Goal: Task Accomplishment & Management: Manage account settings

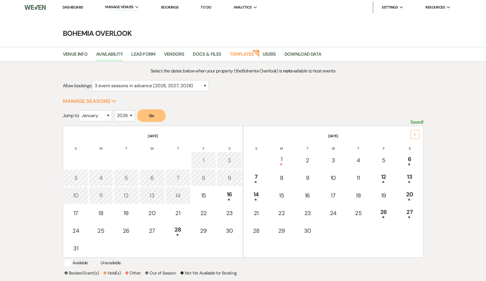
select select "3"
select select "2026"
click at [77, 7] on link "Dashboard" at bounding box center [73, 7] width 20 height 5
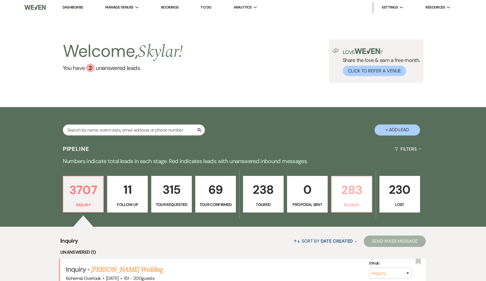
click at [348, 195] on p "283" at bounding box center [351, 190] width 33 height 19
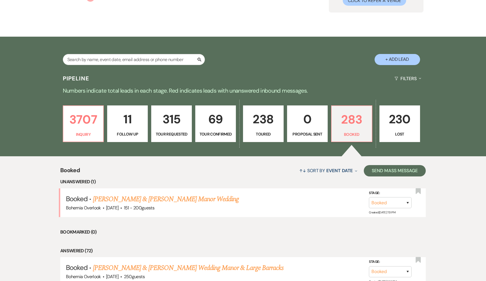
scroll to position [124, 0]
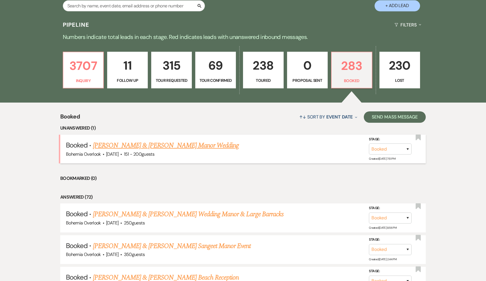
click at [200, 146] on link "Alyssa Clark & Leo Van Buskirk's Manor Wedding" at bounding box center [166, 145] width 146 height 10
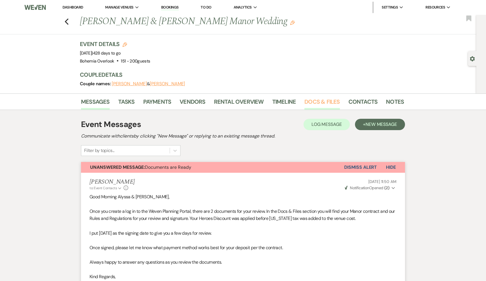
click at [326, 101] on link "Docs & Files" at bounding box center [322, 103] width 35 height 13
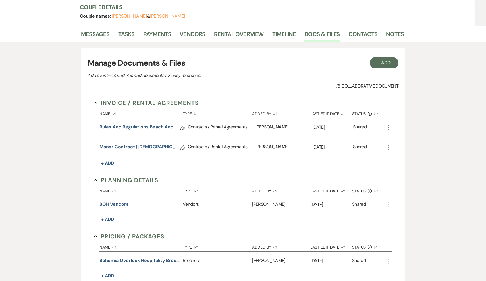
scroll to position [114, 0]
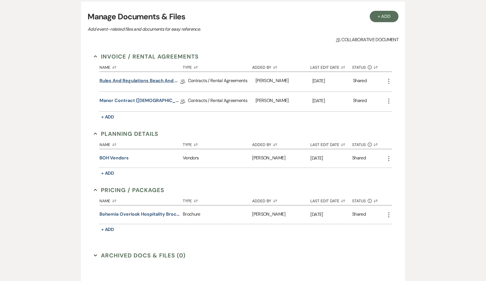
click at [142, 78] on link "Rules and Regulations Beach and Manor (BOH)" at bounding box center [140, 81] width 81 height 9
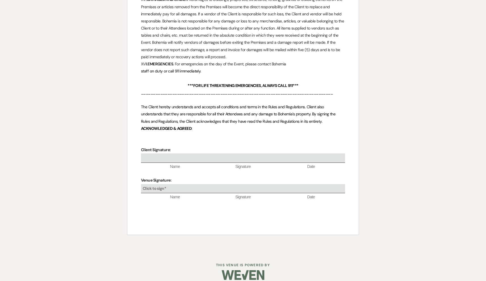
scroll to position [1375, 0]
click at [180, 154] on div at bounding box center [243, 158] width 204 height 9
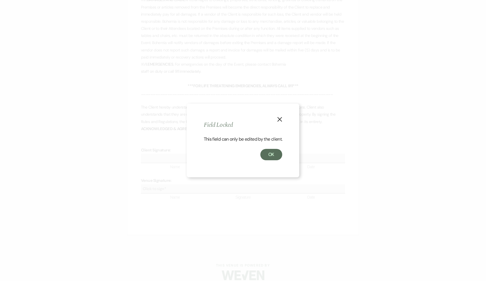
click at [280, 120] on use "button" at bounding box center [280, 119] width 5 height 5
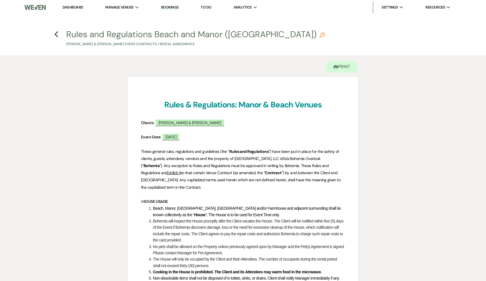
scroll to position [0, 0]
click at [55, 36] on icon "Previous" at bounding box center [56, 34] width 4 height 7
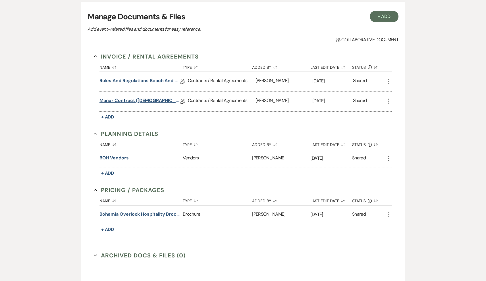
click at [140, 100] on link "Manor Contract (BOH)" at bounding box center [140, 101] width 81 height 9
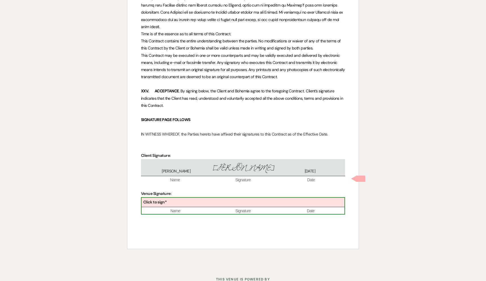
scroll to position [1832, 0]
click at [169, 198] on div "Click to sign* Name Signature Date" at bounding box center [243, 206] width 204 height 17
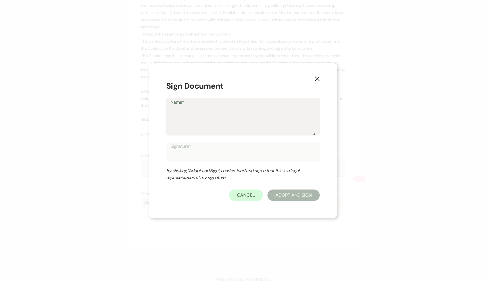
type textarea "S"
type input "S"
type textarea "Sk"
type input "Sk"
type textarea "Sky"
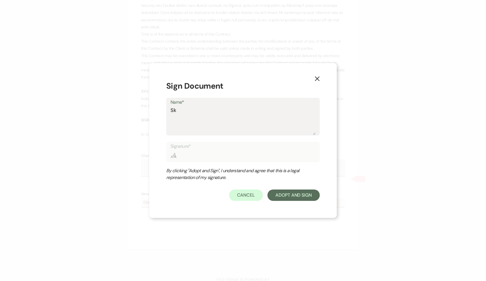
type input "Sky"
type textarea "Skyl"
type input "Skyl"
type textarea "Skyla"
type input "Skyla"
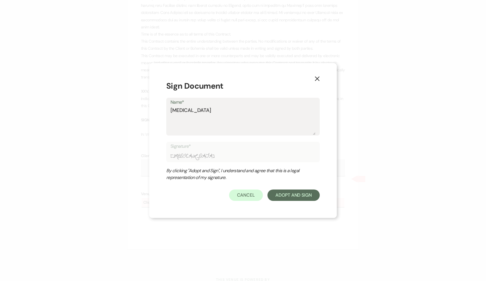
type textarea "Skylar"
type input "Skylar"
type textarea "Skylar"
type input "Skylar"
type textarea "Skylar D"
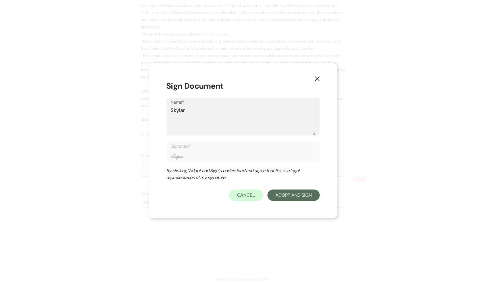
type input "Skylar D"
type textarea "Skylar Do"
type input "Skylar Do"
type textarea "Skylar Doh"
type input "Skylar Doh"
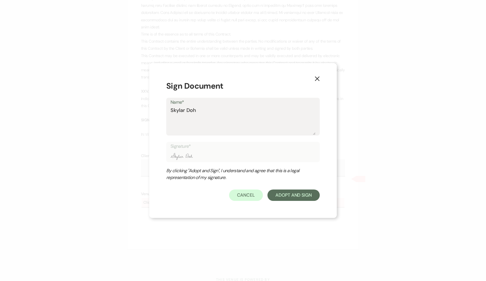
type textarea "Skylar Dohe"
type input "Skylar Dohe"
type textarea "Skylar Doher"
type input "Skylar Doher"
type textarea "Skylar Dohert"
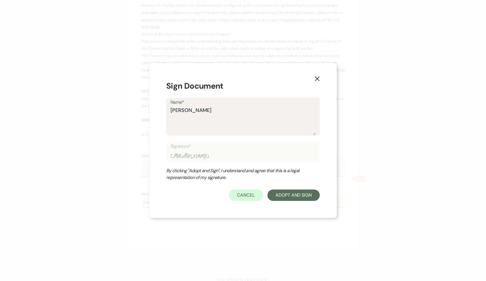
type input "Skylar Dohert"
type textarea "[PERSON_NAME]"
type input "[PERSON_NAME]"
type textarea "[PERSON_NAME]"
click at [292, 198] on button "Adopt And Sign" at bounding box center [294, 195] width 52 height 11
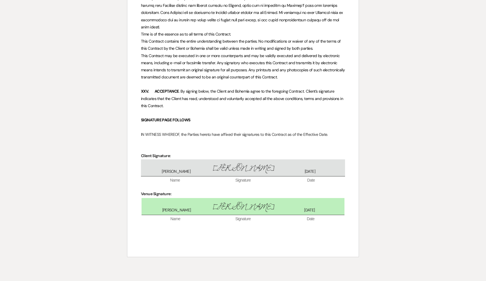
scroll to position [1857, 0]
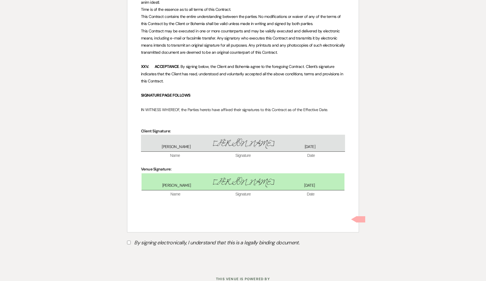
click at [131, 238] on label "By signing electronically, I understand that this is a legally binding document." at bounding box center [243, 243] width 232 height 11
click at [131, 241] on input "By signing electronically, I understand that this is a legally binding document." at bounding box center [129, 243] width 4 height 4
checkbox input "true"
click at [150, 252] on button "Submit" at bounding box center [147, 257] width 40 height 10
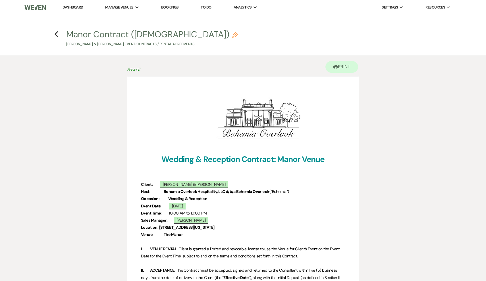
scroll to position [0, 0]
click at [56, 36] on icon "Previous" at bounding box center [56, 34] width 4 height 7
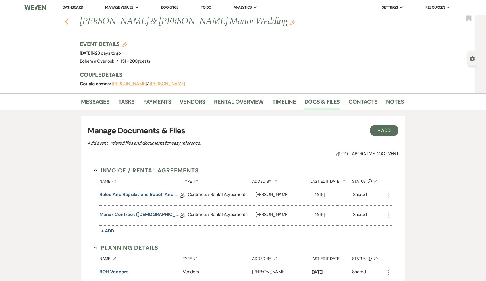
click at [66, 18] on button "Previous" at bounding box center [67, 21] width 4 height 8
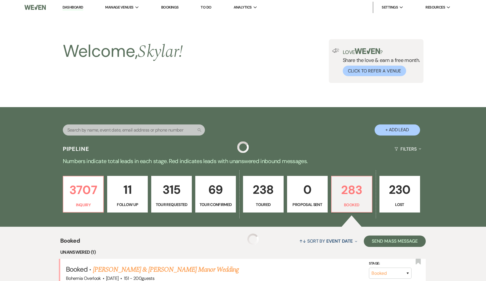
scroll to position [124, 0]
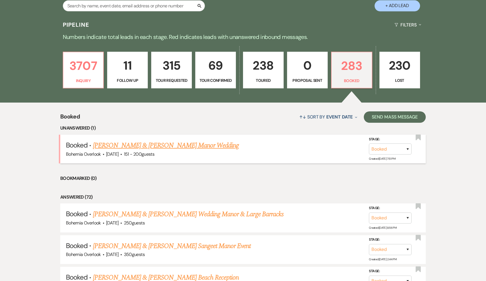
click at [209, 143] on link "Alyssa Clark & Leo Van Buskirk's Manor Wedding" at bounding box center [166, 145] width 146 height 10
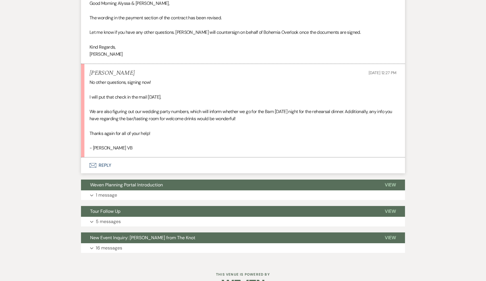
click at [103, 158] on button "Envelope Reply" at bounding box center [243, 166] width 324 height 16
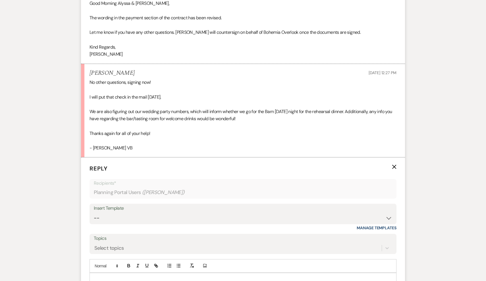
scroll to position [907, 0]
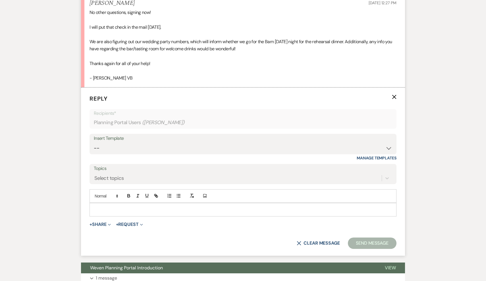
click at [100, 207] on p at bounding box center [243, 210] width 298 height 6
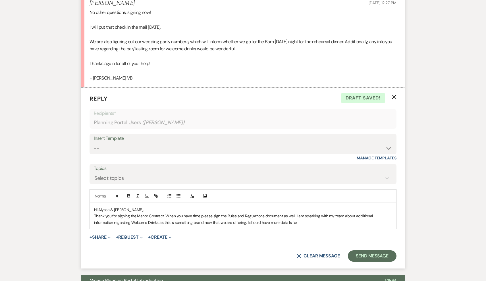
click at [232, 213] on p "Thank you for signing the Manor Contract. When you have time please sign the Ru…" at bounding box center [243, 219] width 298 height 13
click at [338, 213] on p "Thank you for signing the Manor Contract. When you have time please sign the Ru…" at bounding box center [243, 219] width 298 height 13
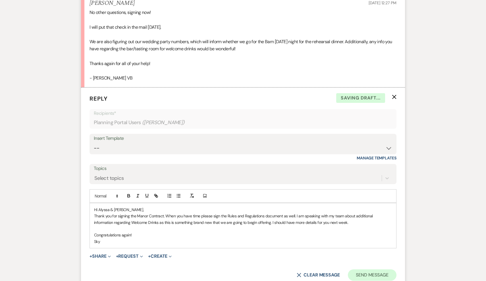
click at [389, 270] on button "Send Message" at bounding box center [372, 275] width 49 height 11
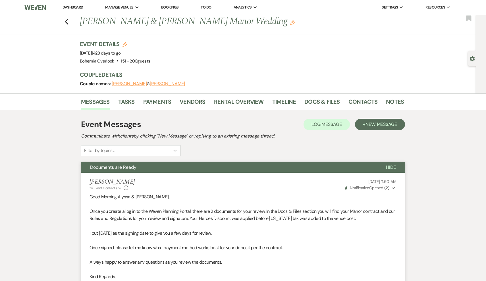
scroll to position [0, 0]
click at [65, 20] on icon "Previous" at bounding box center [67, 21] width 4 height 7
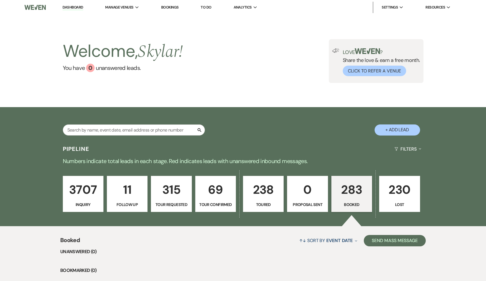
click at [346, 206] on p "Booked" at bounding box center [351, 205] width 33 height 6
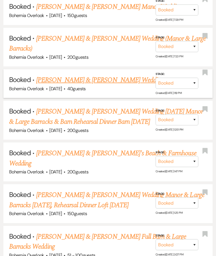
scroll to position [639, 0]
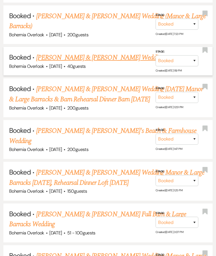
click at [127, 56] on link "Kevin Brooks & Becky Wloczewski's Wedding" at bounding box center [99, 58] width 127 height 10
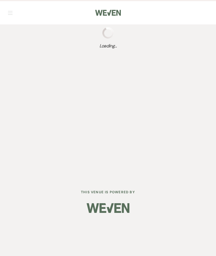
click at [127, 56] on div "Dashboard Manage Venues Expand Bohemia Overlook Bookings To Do Analytics Expand…" at bounding box center [108, 89] width 216 height 179
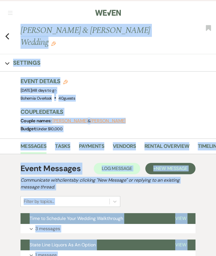
click at [158, 62] on div "Expand Settings" at bounding box center [108, 63] width 216 height 8
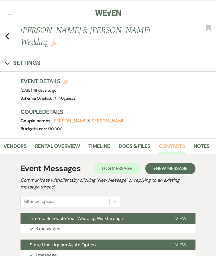
click at [169, 146] on link "Contacts" at bounding box center [172, 148] width 26 height 12
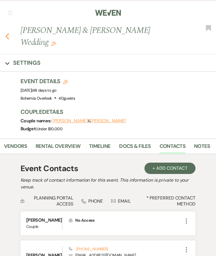
click at [9, 35] on icon "Previous" at bounding box center [7, 36] width 4 height 7
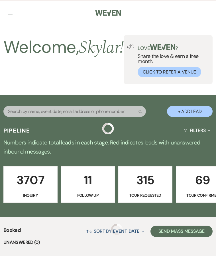
scroll to position [639, 0]
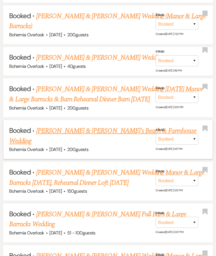
click at [143, 126] on link "Kevin Dufour & Denise De John's Beach & Farmhouse Wedding" at bounding box center [102, 136] width 187 height 20
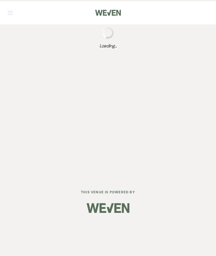
click at [143, 121] on div "Dashboard Manage Venues Expand Bohemia Overlook Bookings To Do Analytics Expand…" at bounding box center [108, 89] width 216 height 179
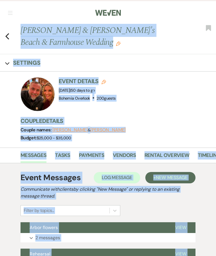
click at [175, 57] on div "Expand Settings" at bounding box center [108, 62] width 216 height 17
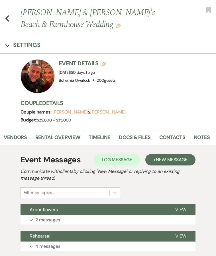
scroll to position [0, 109]
click at [177, 136] on link "Contacts" at bounding box center [172, 140] width 26 height 12
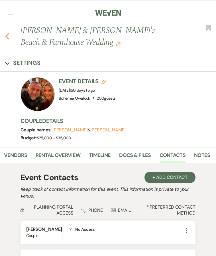
click at [7, 36] on use "button" at bounding box center [7, 36] width 4 height 6
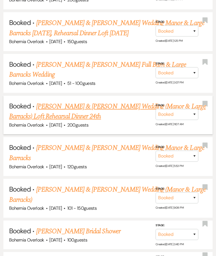
scroll to position [789, 0]
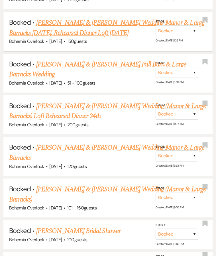
click at [129, 18] on link "Colin Bowling & Nicole Kress's Wedding Manor & Large Barracks October 11, Rehea…" at bounding box center [106, 28] width 195 height 20
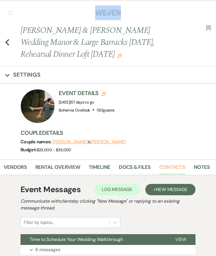
scroll to position [0, 109]
click at [173, 166] on link "Contacts" at bounding box center [172, 170] width 26 height 12
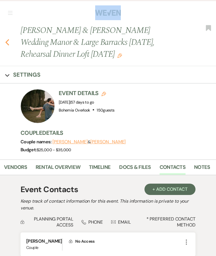
click at [9, 43] on icon "Previous" at bounding box center [7, 42] width 4 height 7
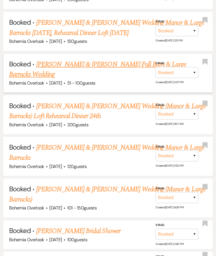
click at [113, 59] on link "Ashley Cannoy's & Brandon Wallace Full Barn & Large Barracks Wedding" at bounding box center [97, 69] width 177 height 20
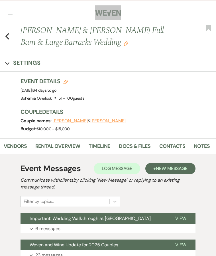
scroll to position [0, 109]
click at [175, 146] on link "Contacts" at bounding box center [172, 148] width 26 height 12
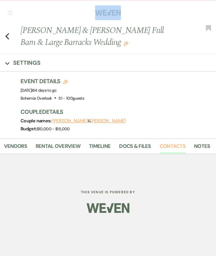
click at [175, 146] on link "Contacts" at bounding box center [172, 148] width 26 height 12
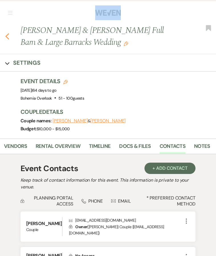
click at [6, 35] on icon "Previous" at bounding box center [7, 36] width 4 height 7
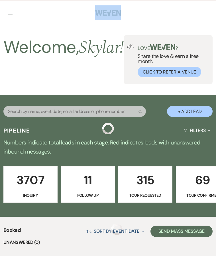
scroll to position [789, 0]
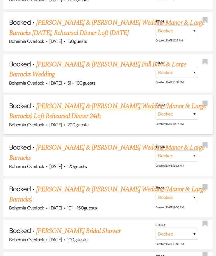
click at [51, 101] on link "Ryan Hahn & Meghan Hormanski's Wedding (Manor & Large Barracks) Loft Rehearsal …" at bounding box center [107, 111] width 196 height 20
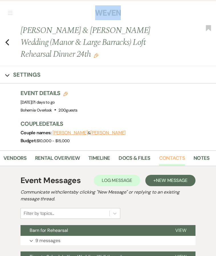
scroll to position [0, 109]
click at [162, 159] on link "Contacts" at bounding box center [172, 160] width 26 height 12
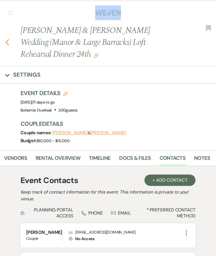
click at [7, 44] on icon "Previous" at bounding box center [7, 42] width 4 height 7
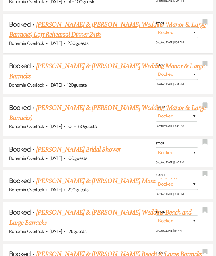
scroll to position [872, 0]
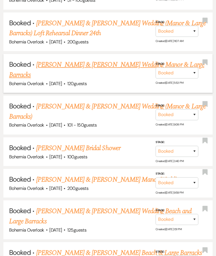
click at [104, 60] on link "Michael Safar & Erica Isner's Wedding Manor & Large Barracks" at bounding box center [106, 70] width 195 height 20
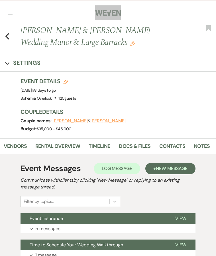
scroll to position [0, 109]
click at [164, 146] on link "Contacts" at bounding box center [172, 148] width 26 height 12
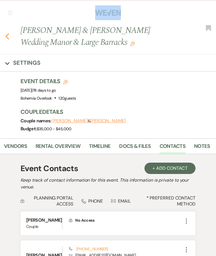
click at [6, 37] on use "button" at bounding box center [7, 36] width 4 height 6
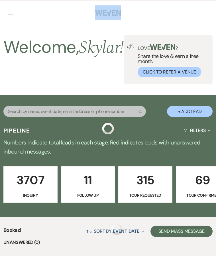
scroll to position [872, 0]
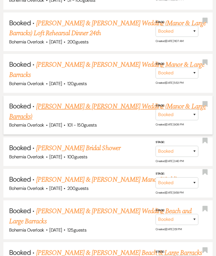
click at [61, 102] on link "Alexandra Swann-White & Jesse Bittner's Wedding (Manor & Large Barracks)" at bounding box center [107, 112] width 196 height 20
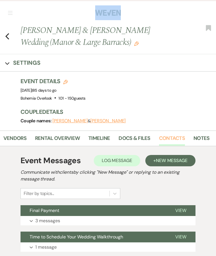
scroll to position [0, 109]
click at [176, 138] on link "Contacts" at bounding box center [172, 141] width 26 height 12
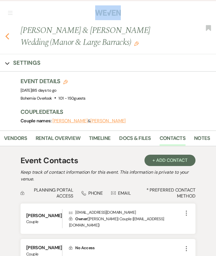
click at [6, 36] on use "button" at bounding box center [7, 36] width 4 height 6
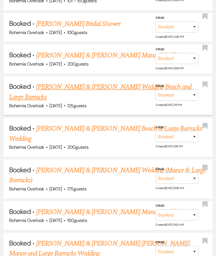
scroll to position [998, 0]
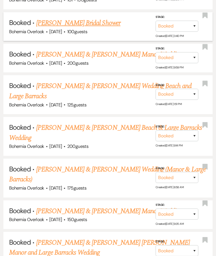
click at [84, 18] on link "Miranda Gummel's Bridal Shower" at bounding box center [78, 23] width 84 height 10
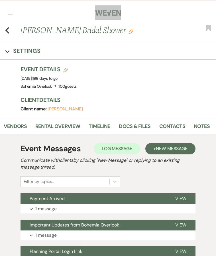
scroll to position [0, 109]
click at [171, 129] on link "Contacts" at bounding box center [172, 129] width 26 height 12
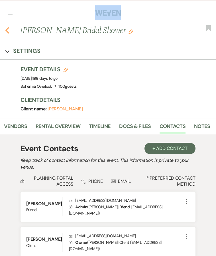
click at [7, 30] on icon "Previous" at bounding box center [7, 30] width 4 height 7
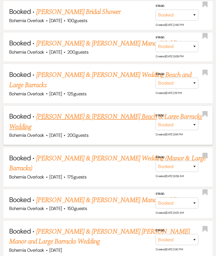
scroll to position [1014, 0]
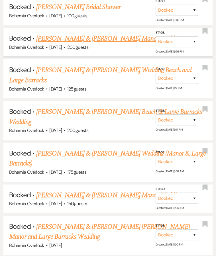
click at [118, 34] on link "Colin Namnoum & Francesca Girone's Manor Wedding" at bounding box center [109, 39] width 146 height 10
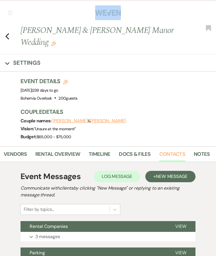
scroll to position [0, 109]
click at [178, 154] on link "Contacts" at bounding box center [172, 156] width 26 height 12
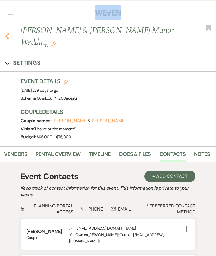
click at [7, 38] on icon "Previous" at bounding box center [7, 36] width 4 height 7
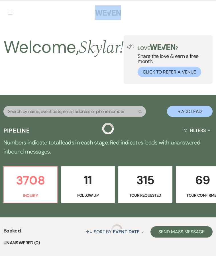
scroll to position [1014, 0]
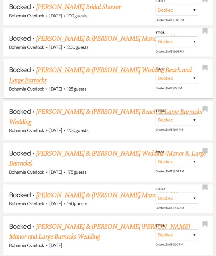
click at [65, 65] on link "Cole Fanzo & Taylor McConville's Wedding Beach and Large Barracks" at bounding box center [100, 75] width 182 height 20
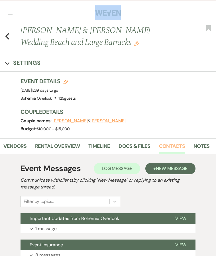
scroll to position [0, 109]
click at [167, 146] on link "Contacts" at bounding box center [172, 148] width 26 height 12
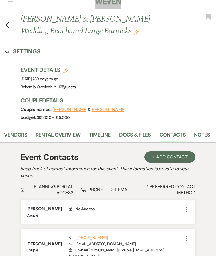
scroll to position [15, 0]
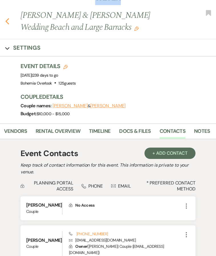
click at [8, 21] on icon "Previous" at bounding box center [7, 21] width 4 height 7
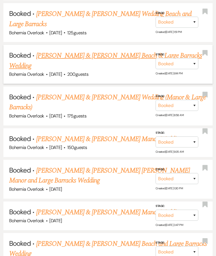
scroll to position [1076, 0]
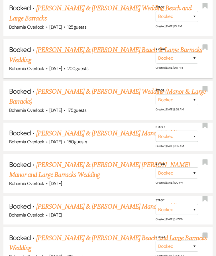
click at [88, 45] on link "Johnny Dubots & Sara Scheuerman's Beach & Large Barracks Wedding" at bounding box center [105, 55] width 193 height 20
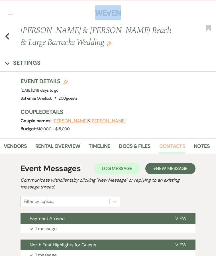
scroll to position [0, 109]
click at [169, 146] on link "Contacts" at bounding box center [172, 148] width 26 height 12
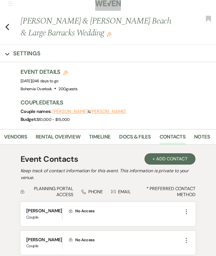
scroll to position [10, 0]
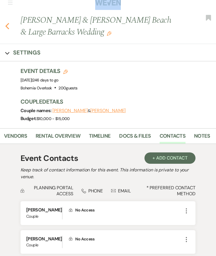
click at [8, 27] on icon "Previous" at bounding box center [7, 26] width 4 height 7
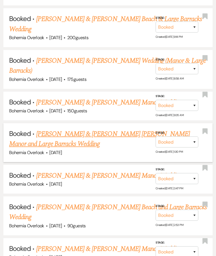
scroll to position [1112, 0]
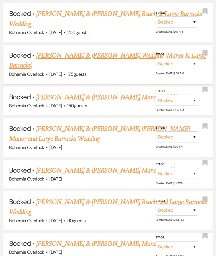
click at [85, 51] on link "Jonathan Luciani & Tatiana Baughman's Wedding (Manor & Large Barracks)" at bounding box center [107, 61] width 196 height 20
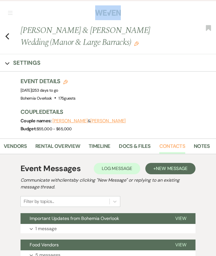
scroll to position [0, 109]
click at [168, 145] on link "Contacts" at bounding box center [172, 148] width 26 height 12
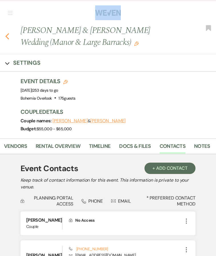
click at [6, 37] on icon "Previous" at bounding box center [7, 36] width 4 height 7
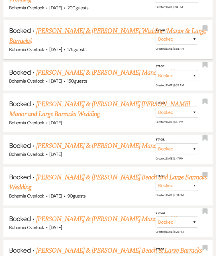
scroll to position [1146, 0]
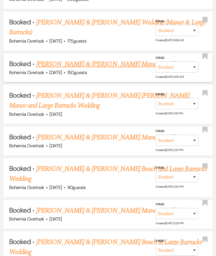
click at [57, 59] on link "Sarah Mazzella & Jarred Cornette's Manor Wedding" at bounding box center [109, 64] width 146 height 10
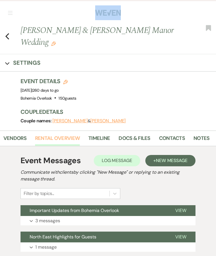
click at [162, 139] on link "Contacts" at bounding box center [172, 141] width 26 height 12
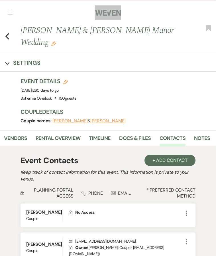
scroll to position [15, 0]
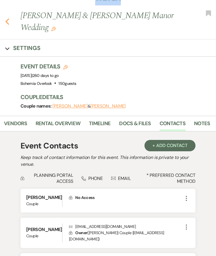
click at [6, 22] on use "button" at bounding box center [7, 21] width 4 height 6
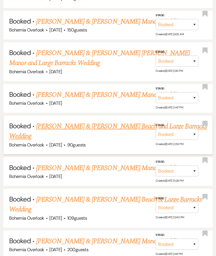
scroll to position [1193, 0]
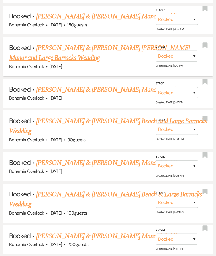
click at [122, 43] on link "Jenny Hineman & Connor Ives's Manor and Large Barracks Wedding" at bounding box center [99, 53] width 180 height 20
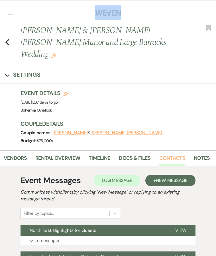
scroll to position [0, 109]
click at [171, 154] on link "Contacts" at bounding box center [172, 160] width 26 height 12
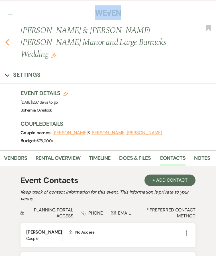
click at [7, 39] on icon "Previous" at bounding box center [7, 42] width 4 height 7
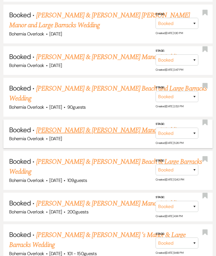
scroll to position [1228, 0]
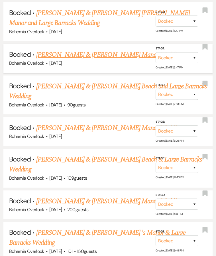
click at [129, 50] on link "Zach Spence & Dakotah Walker's Manor Wedding" at bounding box center [109, 55] width 146 height 10
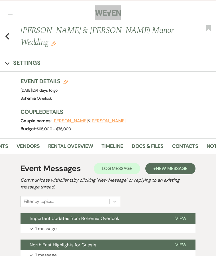
scroll to position [0, 97]
click at [181, 148] on link "Contacts" at bounding box center [184, 148] width 26 height 12
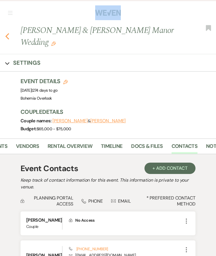
click at [8, 38] on use "button" at bounding box center [7, 36] width 4 height 6
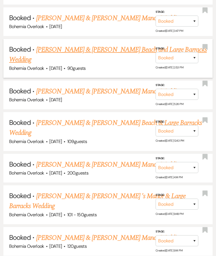
scroll to position [1267, 0]
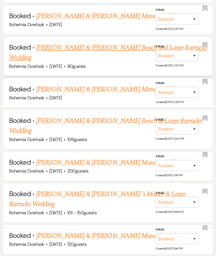
click at [113, 43] on link "Cameron Cunningham & Merve Akbay's Beach and Large Barracks Wedding" at bounding box center [107, 53] width 197 height 20
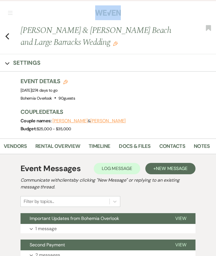
scroll to position [0, 109]
click at [174, 146] on link "Contacts" at bounding box center [172, 148] width 26 height 12
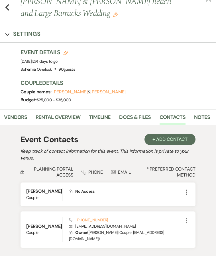
scroll to position [24, 0]
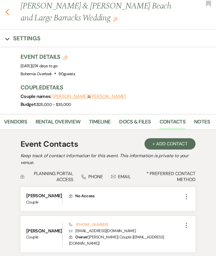
click at [7, 9] on icon "Previous" at bounding box center [7, 12] width 4 height 7
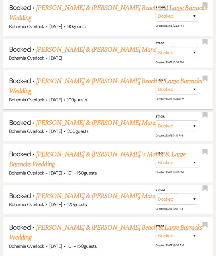
scroll to position [1311, 0]
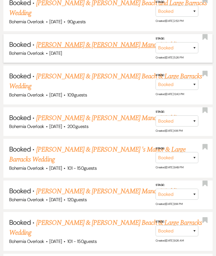
click at [78, 40] on link "Julianna Diehl & Jake Andrew's Manor Wedding" at bounding box center [109, 45] width 146 height 10
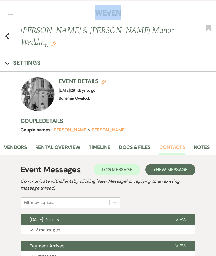
scroll to position [0, 109]
click at [177, 144] on link "Contacts" at bounding box center [172, 150] width 26 height 12
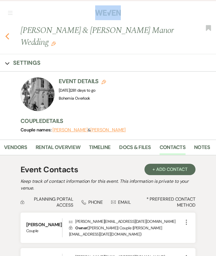
click at [8, 34] on use "button" at bounding box center [7, 36] width 4 height 6
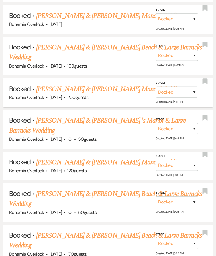
scroll to position [1341, 0]
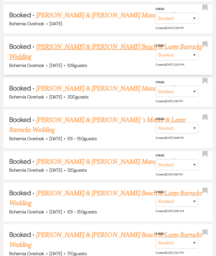
click at [51, 63] on span "May 23, 2026" at bounding box center [55, 66] width 13 height 6
click at [49, 42] on link "Angelica Iglesia & Derek Vredenburgh's Beach & Large Barracks Wedding" at bounding box center [105, 52] width 193 height 20
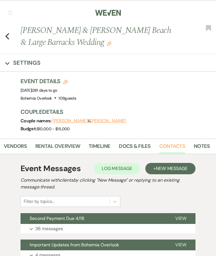
scroll to position [0, 109]
click at [177, 145] on link "Contacts" at bounding box center [172, 148] width 26 height 12
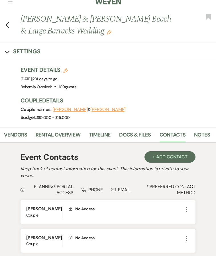
scroll to position [11, 0]
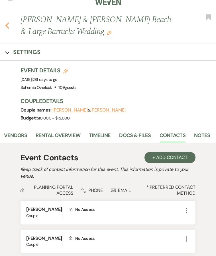
click at [7, 25] on use "button" at bounding box center [7, 25] width 4 height 6
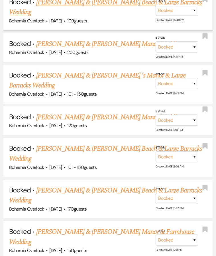
scroll to position [1385, 0]
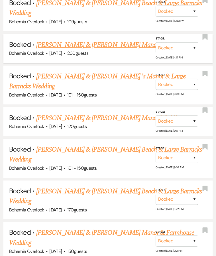
click at [86, 40] on link "Jake Krevetski & Macy Blakeley's Manor Wedding" at bounding box center [109, 45] width 146 height 10
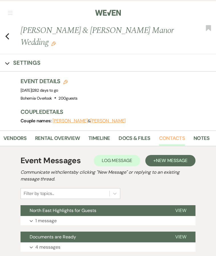
scroll to position [0, 109]
click at [176, 139] on link "Contacts" at bounding box center [172, 141] width 26 height 12
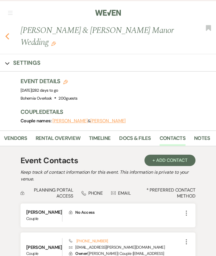
click at [7, 35] on use "button" at bounding box center [7, 36] width 4 height 6
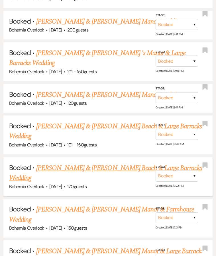
scroll to position [1410, 0]
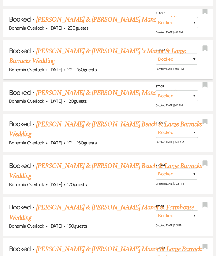
click at [108, 46] on link "Morgann Harris & Pat Fisher 's Manor & Large Barracks Wedding" at bounding box center [97, 56] width 176 height 20
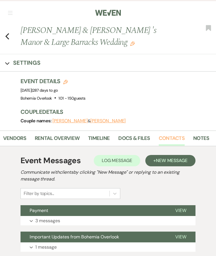
click at [169, 140] on link "Contacts" at bounding box center [171, 141] width 26 height 12
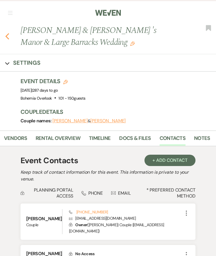
click at [7, 36] on use "button" at bounding box center [7, 36] width 4 height 6
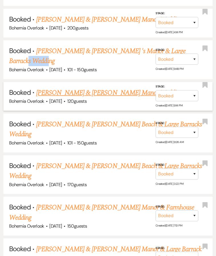
scroll to position [1431, 0]
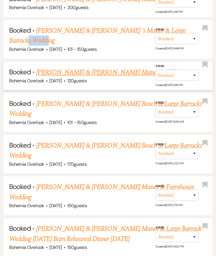
click at [108, 67] on link "Ryan Ruiz & Leila Ettehadieh's Manor Wedding" at bounding box center [109, 72] width 146 height 10
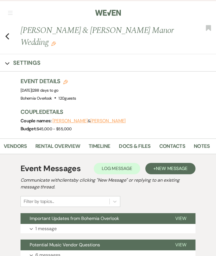
scroll to position [0, 109]
click at [172, 148] on link "Contacts" at bounding box center [172, 148] width 26 height 12
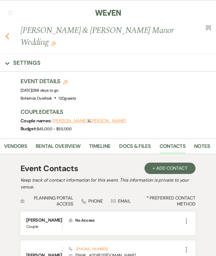
click at [7, 36] on icon "Previous" at bounding box center [7, 36] width 4 height 7
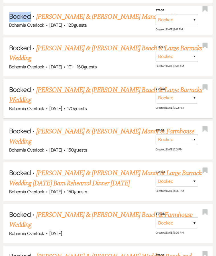
scroll to position [1487, 0]
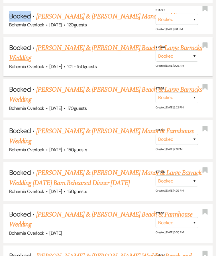
click at [100, 43] on link "Jennifer Choi & Ken Kotch's Beach & Large Barracks Wedding" at bounding box center [105, 53] width 193 height 20
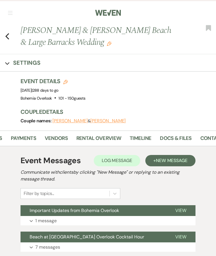
scroll to position [0, 73]
click at [197, 140] on link "Contacts" at bounding box center [208, 141] width 26 height 12
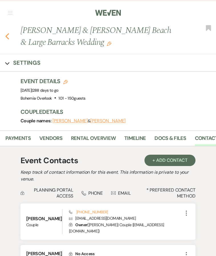
click at [8, 36] on icon "Previous" at bounding box center [7, 36] width 4 height 7
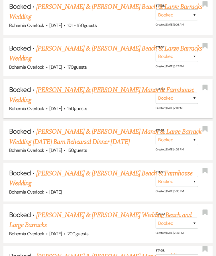
scroll to position [1529, 0]
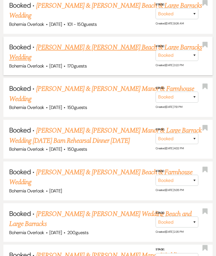
click at [70, 42] on link "AJ Simcox & Ryleigh Wiemer's Beach & Large Barracks Wedding" at bounding box center [105, 52] width 193 height 20
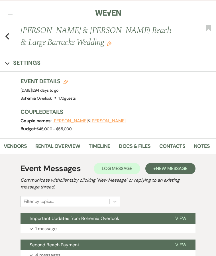
scroll to position [0, 109]
click at [178, 148] on link "Contacts" at bounding box center [172, 148] width 26 height 12
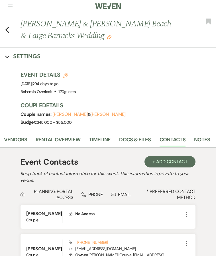
scroll to position [5, 0]
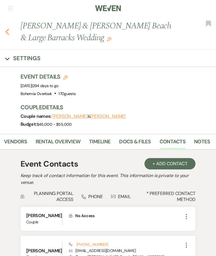
click at [8, 30] on use "button" at bounding box center [7, 32] width 4 height 6
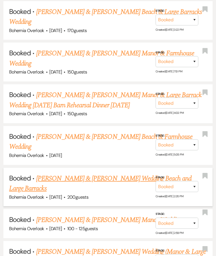
scroll to position [1565, 0]
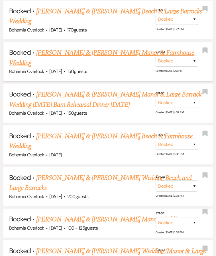
click at [121, 48] on link "Tyler Brown & Jamie Sipala's Manor & Farmhouse Wedding" at bounding box center [101, 58] width 185 height 20
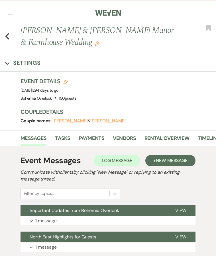
scroll to position [0, 103]
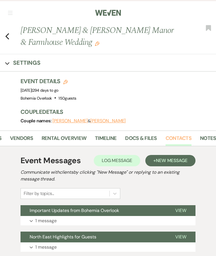
click at [176, 137] on link "Contacts" at bounding box center [178, 141] width 26 height 12
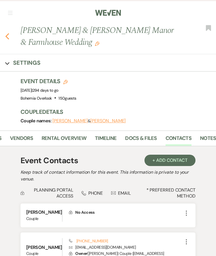
click at [9, 36] on icon "Previous" at bounding box center [7, 36] width 4 height 7
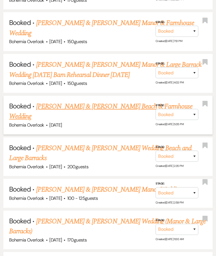
scroll to position [1596, 0]
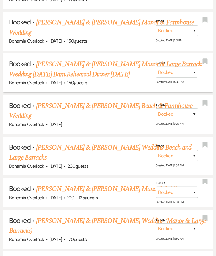
click at [117, 79] on div "Bohemia Overlook · Jun 6, 2026 · 150 guests" at bounding box center [107, 82] width 197 height 7
click at [115, 59] on link "Piersson Hoenisch & Megan Broussard's Manor & Large Barrack Wedding June 6th Ba…" at bounding box center [105, 69] width 192 height 20
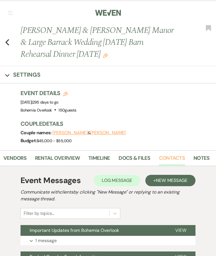
scroll to position [0, 109]
click at [178, 158] on link "Contacts" at bounding box center [172, 160] width 26 height 12
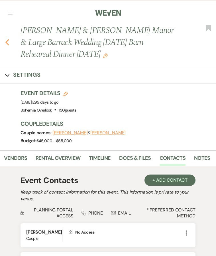
click at [7, 43] on use "button" at bounding box center [7, 42] width 4 height 6
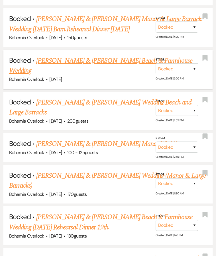
scroll to position [1642, 0]
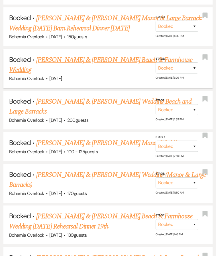
click at [107, 55] on link "Ashley Davis & Bryan Becker's Beach & Farmhouse Wedding" at bounding box center [100, 65] width 183 height 20
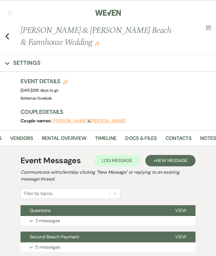
scroll to position [0, 109]
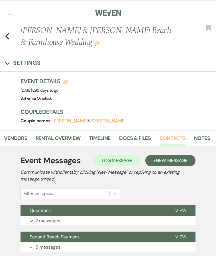
click at [173, 136] on link "Contacts" at bounding box center [172, 141] width 26 height 12
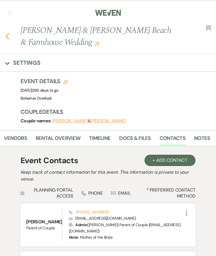
click at [7, 34] on icon "Previous" at bounding box center [7, 36] width 4 height 7
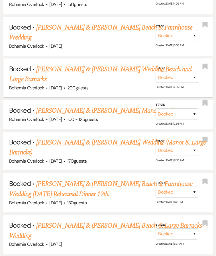
scroll to position [1675, 0]
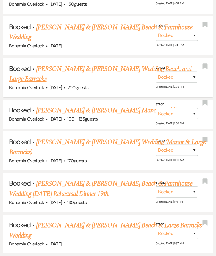
click at [132, 64] on link "Matthew Boyle & Samantha Denson's Wedding Beach and Large Barracks" at bounding box center [100, 74] width 182 height 20
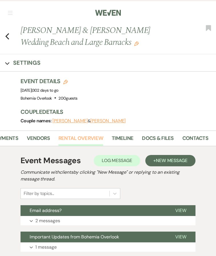
scroll to position [0, 98]
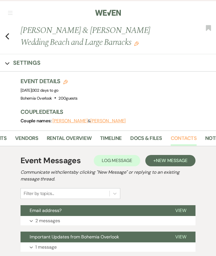
click at [180, 140] on link "Contacts" at bounding box center [183, 141] width 26 height 12
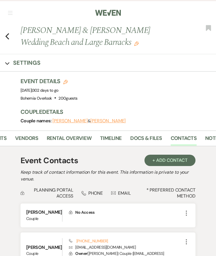
scroll to position [11, 0]
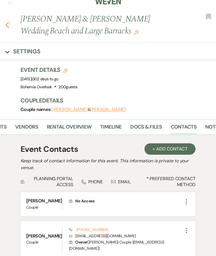
click at [8, 25] on icon "Previous" at bounding box center [7, 25] width 4 height 7
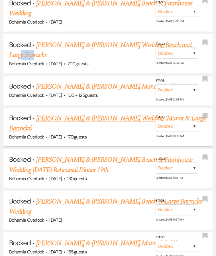
scroll to position [1712, 0]
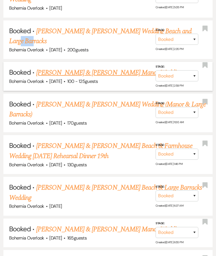
click at [95, 68] on link "Stephen Agostino & Kasey Atkinson's Manor Wedding" at bounding box center [109, 73] width 146 height 10
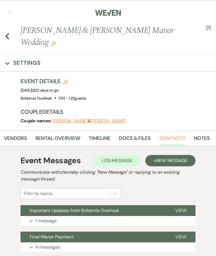
scroll to position [0, 109]
click at [165, 135] on link "Contacts" at bounding box center [172, 141] width 26 height 12
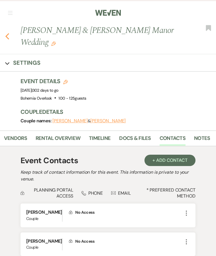
click at [7, 37] on use "button" at bounding box center [7, 36] width 4 height 6
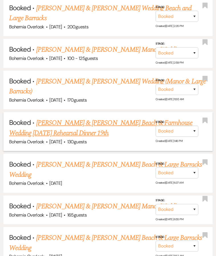
scroll to position [1738, 0]
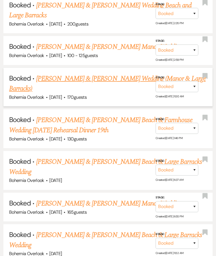
click at [84, 74] on link "Ethan Feeney & Julianna DeSola's Wedding (Manor & Large Barracks)" at bounding box center [107, 84] width 196 height 20
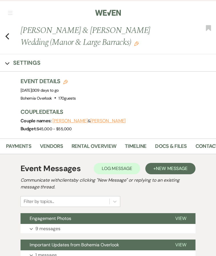
scroll to position [0, 78]
click at [201, 145] on link "Contacts" at bounding box center [202, 148] width 26 height 12
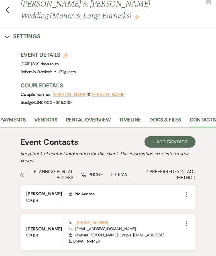
scroll to position [25, 0]
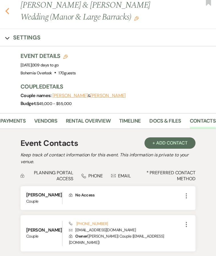
click at [9, 10] on icon "Previous" at bounding box center [7, 11] width 4 height 7
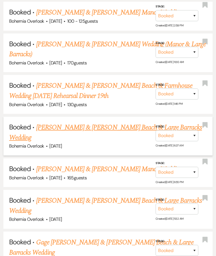
scroll to position [1774, 0]
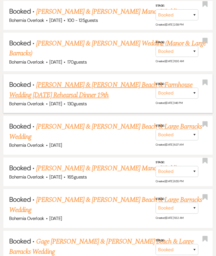
click at [104, 80] on link "Liam Kenney & Carolyn Doheny's Beach & Farmhouse Wedding June 20th Rehearsal Di…" at bounding box center [100, 90] width 183 height 20
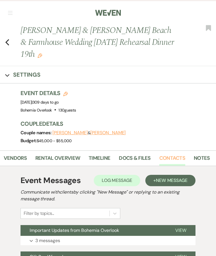
click at [175, 156] on link "Contacts" at bounding box center [172, 160] width 26 height 12
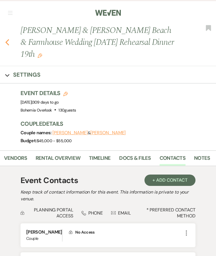
click at [7, 40] on icon "Previous" at bounding box center [7, 42] width 4 height 7
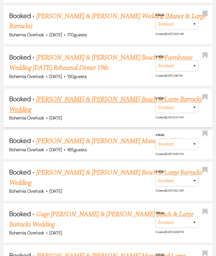
scroll to position [1804, 0]
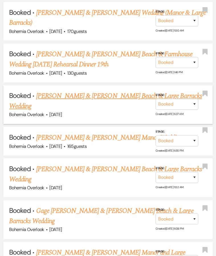
click at [119, 91] on link "Colin Shaneybrook & Tayler Warehime's Beach & Large Barracks Wedding" at bounding box center [105, 101] width 193 height 20
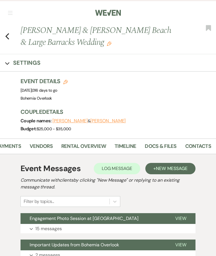
scroll to position [0, 92]
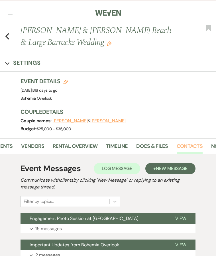
click at [187, 148] on link "Contacts" at bounding box center [189, 148] width 26 height 12
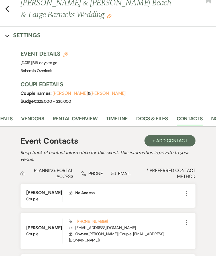
scroll to position [27, 0]
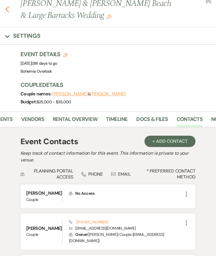
click at [7, 9] on icon "Previous" at bounding box center [7, 9] width 4 height 7
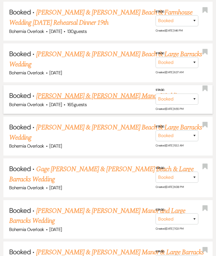
scroll to position [1847, 0]
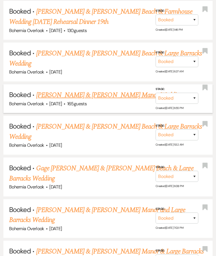
click at [121, 90] on link "Toby Aquino & Shannon Gleason's Manor Wedding" at bounding box center [109, 95] width 146 height 10
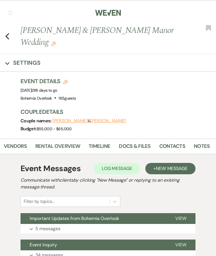
scroll to position [0, 109]
click at [182, 147] on link "Contacts" at bounding box center [172, 148] width 26 height 12
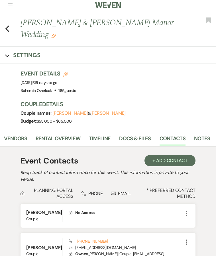
scroll to position [10, 0]
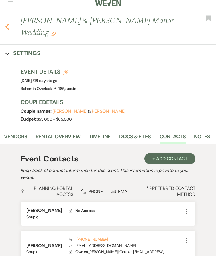
click at [7, 27] on icon "Previous" at bounding box center [7, 26] width 4 height 7
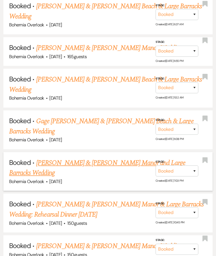
scroll to position [1895, 0]
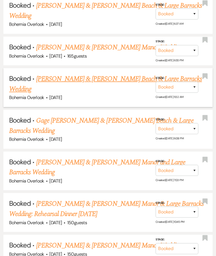
click at [121, 74] on link "Evan Benbow & Taylor Simon's Beach & Large Barracks Wedding" at bounding box center [105, 84] width 193 height 20
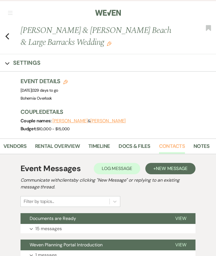
scroll to position [0, 109]
click at [176, 146] on link "Contacts" at bounding box center [172, 148] width 26 height 12
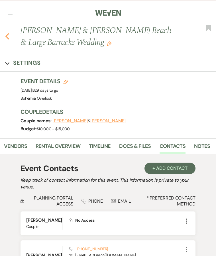
click at [7, 37] on icon "Previous" at bounding box center [7, 36] width 4 height 7
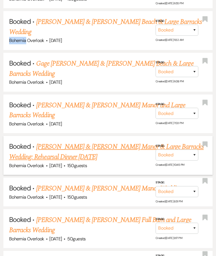
scroll to position [1949, 0]
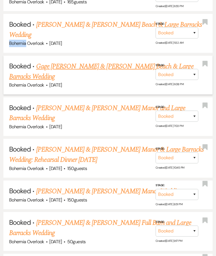
click at [89, 61] on link "Gage Cannon & Michayla Catts's Beach & Large Barracks Wedding" at bounding box center [101, 71] width 184 height 20
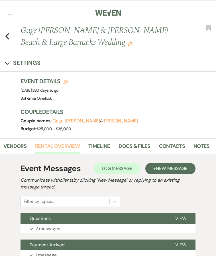
click at [171, 147] on link "Contacts" at bounding box center [172, 148] width 26 height 12
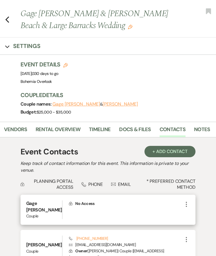
scroll to position [17, 0]
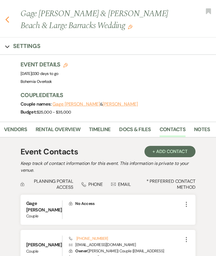
click at [8, 21] on icon "Previous" at bounding box center [7, 19] width 4 height 7
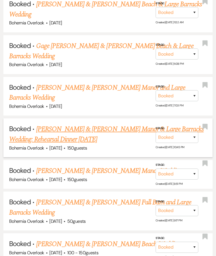
scroll to position [1971, 0]
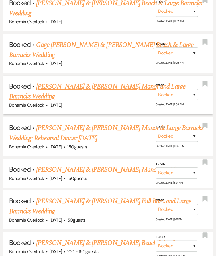
click at [105, 82] on link "Lucas Crawford & Theresa Chey's Manor and Large Barracks Wedding" at bounding box center [97, 92] width 176 height 20
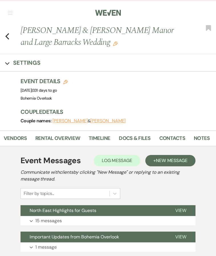
scroll to position [0, 109]
click at [175, 137] on link "Contacts" at bounding box center [172, 141] width 26 height 12
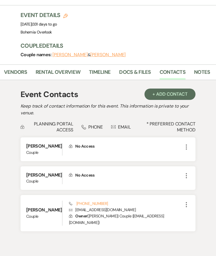
scroll to position [67, 0]
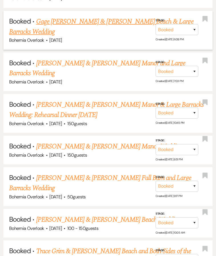
scroll to position [1995, 0]
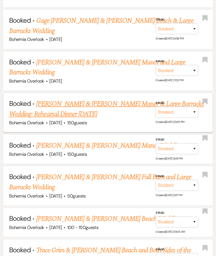
click at [68, 99] on link "Brandon Peoples & Lindsay Ray's Manor & Large Barracks Wedding: Rehearsal Dinne…" at bounding box center [106, 109] width 194 height 20
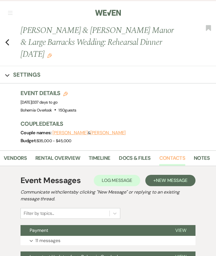
scroll to position [0, 109]
click at [165, 158] on link "Contacts" at bounding box center [172, 160] width 26 height 12
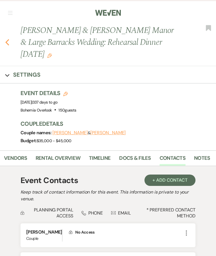
click at [8, 40] on use "button" at bounding box center [7, 42] width 4 height 6
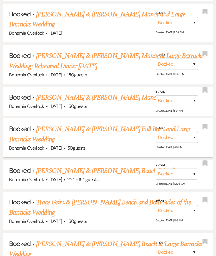
scroll to position [2047, 0]
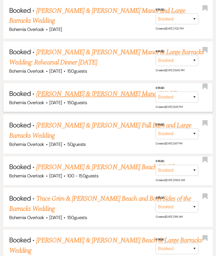
click at [105, 89] on link "Rob Hendershott & Anne Clarke's Manor Wedding" at bounding box center [109, 94] width 146 height 10
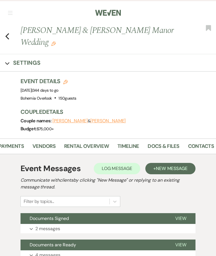
scroll to position [0, 87]
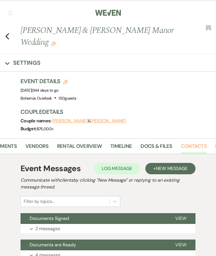
click at [190, 146] on link "Contacts" at bounding box center [194, 148] width 26 height 12
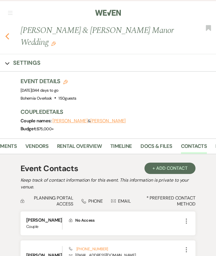
click at [7, 34] on icon "Previous" at bounding box center [7, 36] width 4 height 7
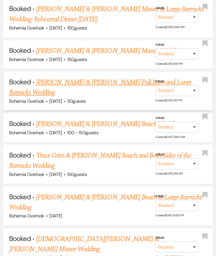
scroll to position [2090, 0]
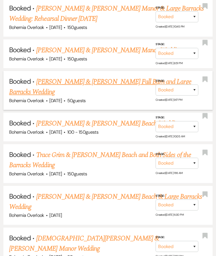
click at [119, 77] on link "Franklen Lockhart & Meredith Dixon's Full Barn and Large Barracks Wedding" at bounding box center [100, 87] width 182 height 20
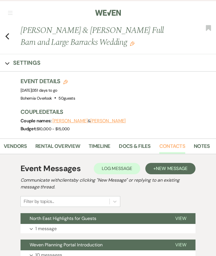
click at [177, 150] on link "Contacts" at bounding box center [172, 148] width 26 height 12
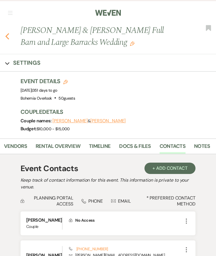
click at [7, 38] on use "button" at bounding box center [7, 36] width 4 height 6
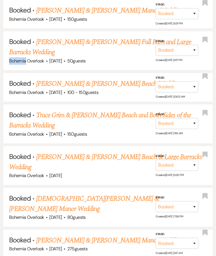
scroll to position [2114, 0]
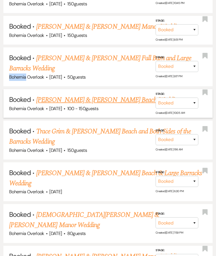
click at [76, 95] on link "Josh Brooks & Janie Graybeal's Beach Wedding" at bounding box center [108, 100] width 144 height 10
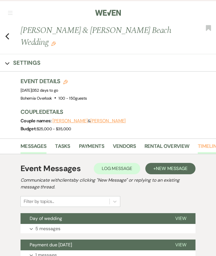
scroll to position [0, 64]
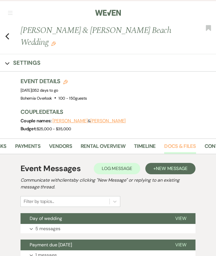
click at [170, 148] on link "Docs & Files" at bounding box center [180, 148] width 32 height 12
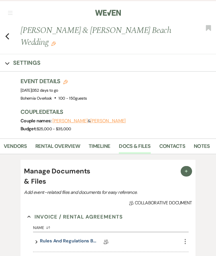
scroll to position [0, 109]
click at [177, 148] on link "Contacts" at bounding box center [172, 148] width 26 height 12
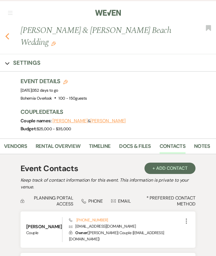
click at [8, 36] on icon "Previous" at bounding box center [7, 36] width 4 height 7
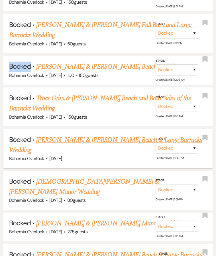
scroll to position [2159, 0]
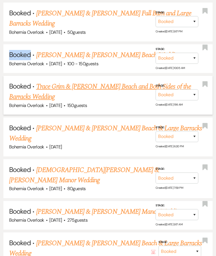
click at [46, 82] on link "Trace Grim & Johanna Pitner's Beach and Both Sides of the Barracks Wedding" at bounding box center [99, 92] width 181 height 20
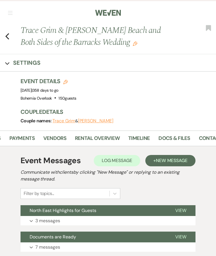
scroll to position [0, 88]
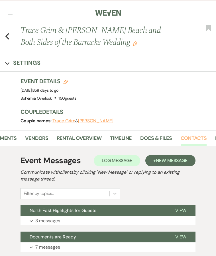
click at [192, 137] on link "Contacts" at bounding box center [193, 141] width 26 height 12
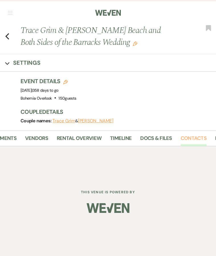
click at [192, 137] on link "Contacts" at bounding box center [193, 141] width 26 height 12
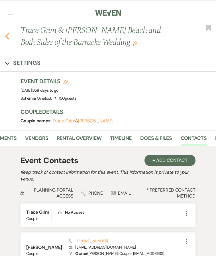
click at [8, 36] on icon "Previous" at bounding box center [7, 36] width 4 height 7
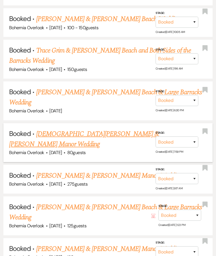
scroll to position [2196, 0]
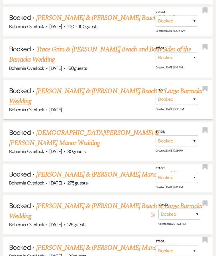
click at [87, 86] on link "Ellie Sood & Jake Silverman's Beach & Large Barracks Wedding" at bounding box center [105, 96] width 193 height 20
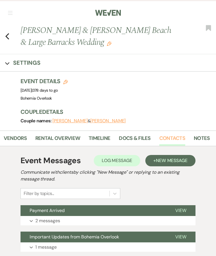
scroll to position [0, 109]
click at [181, 136] on link "Contacts" at bounding box center [172, 141] width 26 height 12
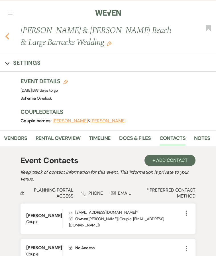
click at [6, 34] on icon "Previous" at bounding box center [7, 36] width 4 height 7
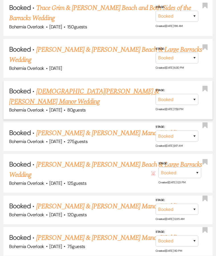
scroll to position [2240, 0]
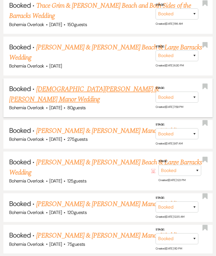
click at [136, 84] on link "Christian Decker & Arminda Snyder's Manor Wedding" at bounding box center [84, 94] width 150 height 20
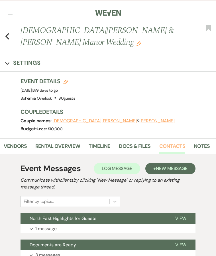
click at [177, 144] on link "Contacts" at bounding box center [172, 148] width 26 height 12
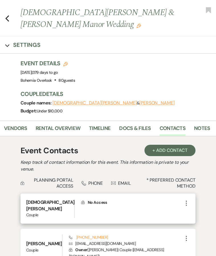
scroll to position [18, 0]
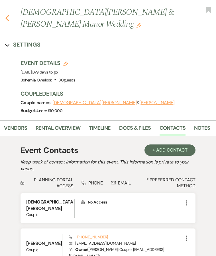
click at [9, 17] on icon "Previous" at bounding box center [7, 18] width 4 height 7
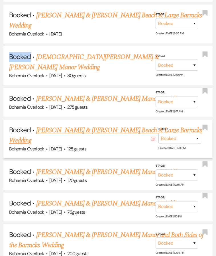
scroll to position [2276, 0]
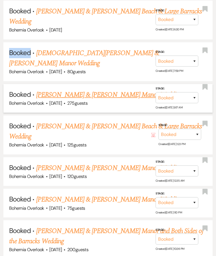
click at [98, 90] on link "Ryan Shadoan & Emily Rieland's Manor Wedding" at bounding box center [109, 95] width 146 height 10
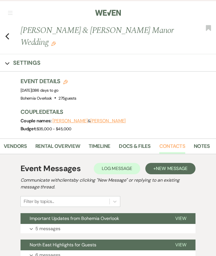
scroll to position [0, 109]
click at [173, 144] on link "Contacts" at bounding box center [172, 148] width 26 height 12
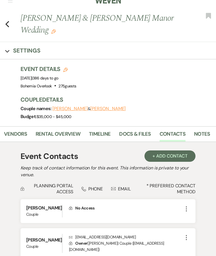
scroll to position [13, 0]
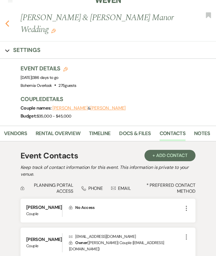
click at [9, 25] on icon "Previous" at bounding box center [7, 23] width 4 height 7
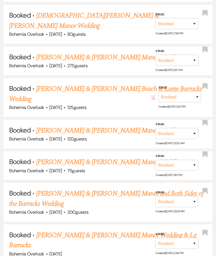
scroll to position [2312, 0]
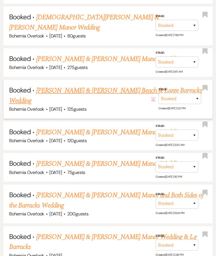
click at [131, 86] on link "Adam Gallagher & Anna Carter's Beach & Large Barracks Wedding" at bounding box center [105, 96] width 193 height 20
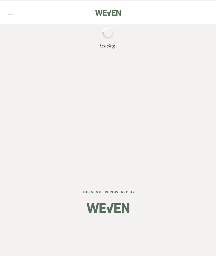
select select "5"
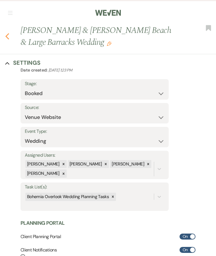
click at [6, 37] on use "button" at bounding box center [7, 36] width 4 height 6
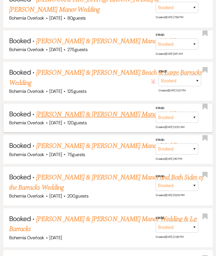
scroll to position [2335, 0]
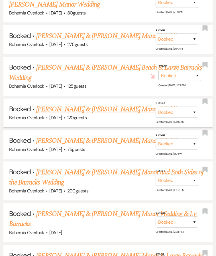
click at [121, 104] on link "Stephen Del Goleto & Lueda Goxhaj Manor Wedding" at bounding box center [109, 109] width 146 height 10
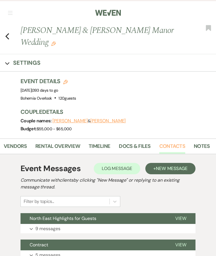
click at [173, 144] on link "Contacts" at bounding box center [172, 148] width 26 height 12
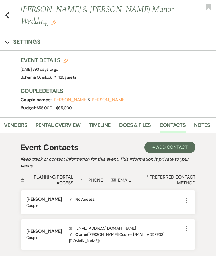
scroll to position [22, 0]
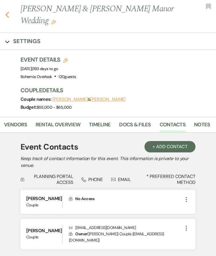
click at [7, 17] on icon "Previous" at bounding box center [7, 14] width 4 height 7
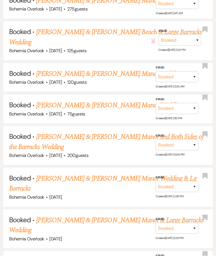
scroll to position [2376, 0]
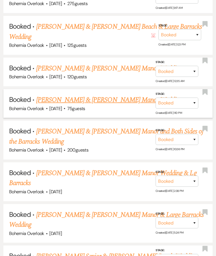
click at [126, 95] on link "Jacob Smith & Mercedes Pollom's Manor Wedding" at bounding box center [109, 100] width 146 height 10
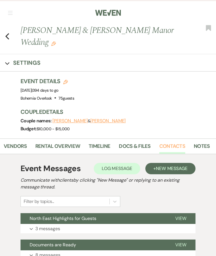
click at [160, 146] on link "Contacts" at bounding box center [172, 148] width 26 height 12
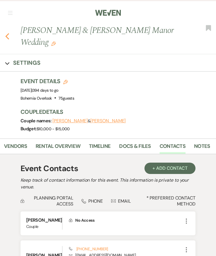
click at [8, 37] on icon "Previous" at bounding box center [7, 36] width 4 height 7
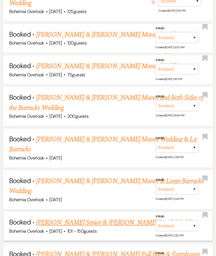
scroll to position [2410, 0]
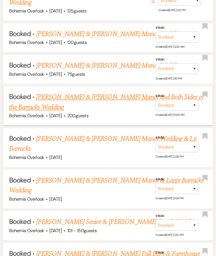
click at [80, 92] on link "Stevie Lutche & Katie Hormes's Manor and Both Sides of the Barracks Wedding" at bounding box center [106, 102] width 194 height 20
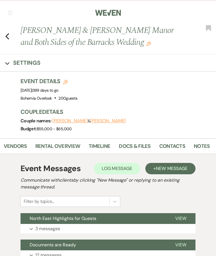
scroll to position [0, 109]
click at [179, 145] on link "Contacts" at bounding box center [172, 148] width 26 height 12
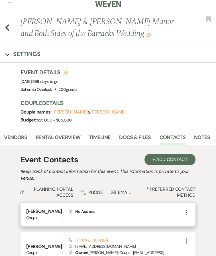
scroll to position [12, 0]
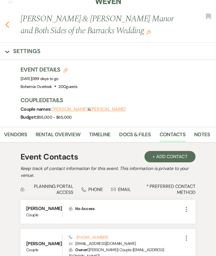
click at [7, 24] on use "button" at bounding box center [7, 25] width 4 height 6
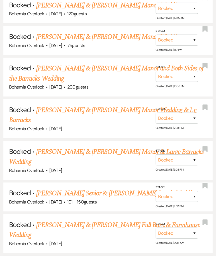
scroll to position [2438, 0]
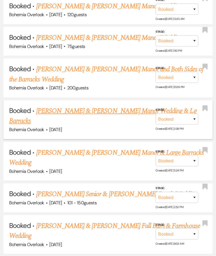
click at [110, 106] on link "Sean Cannon & Nicolette Depietro's Manor Wedding & Lg Barracks" at bounding box center [102, 116] width 187 height 20
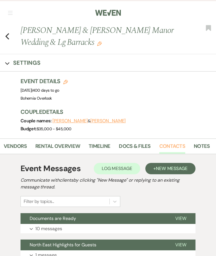
scroll to position [0, 109]
click at [167, 148] on link "Contacts" at bounding box center [172, 148] width 26 height 12
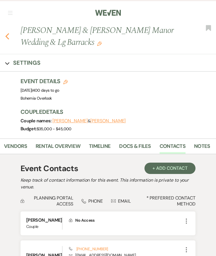
click at [7, 37] on icon "Previous" at bounding box center [7, 36] width 4 height 7
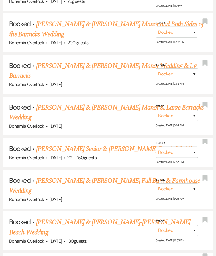
scroll to position [2486, 0]
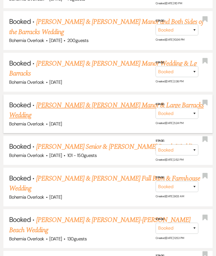
click at [86, 100] on link "Tyler Wagoner & Julianna Butta's Manor & Large Barracks Wedding" at bounding box center [106, 110] width 194 height 20
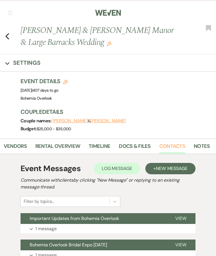
scroll to position [0, 109]
click at [179, 147] on link "Contacts" at bounding box center [172, 148] width 26 height 12
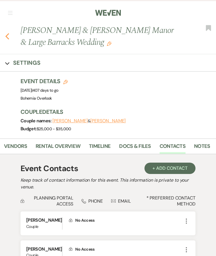
click at [8, 38] on use "button" at bounding box center [7, 36] width 4 height 6
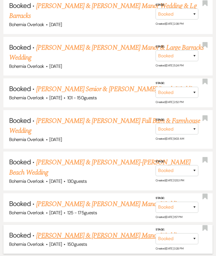
scroll to position [2534, 0]
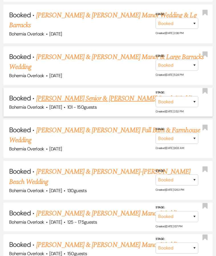
click at [102, 94] on link "Hailey Senior & David Lee's Beach Wedding" at bounding box center [116, 99] width 161 height 10
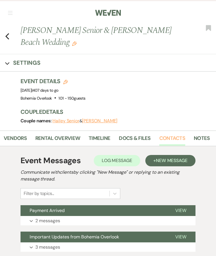
scroll to position [0, 109]
click at [167, 135] on link "Contacts" at bounding box center [172, 141] width 26 height 12
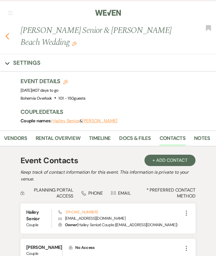
click at [6, 33] on use "button" at bounding box center [7, 36] width 4 height 6
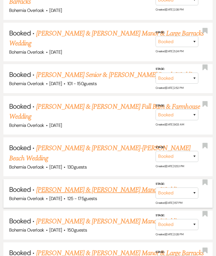
scroll to position [2558, 0]
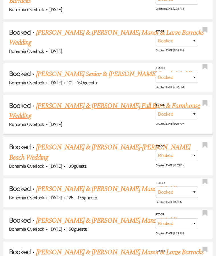
click at [81, 101] on link "Todd Mason & Jennifer Barrow's Full Barn & Farmhouse Wedding" at bounding box center [104, 111] width 191 height 20
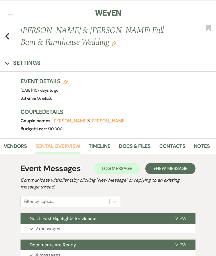
scroll to position [0, 109]
click at [172, 144] on link "Contacts" at bounding box center [172, 148] width 26 height 12
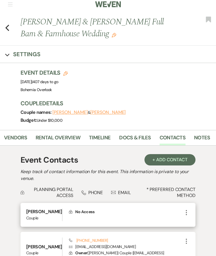
scroll to position [10, 0]
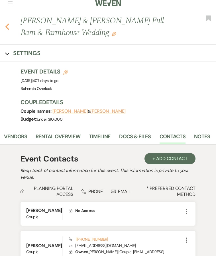
click at [7, 26] on icon "Previous" at bounding box center [7, 26] width 4 height 7
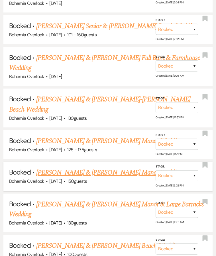
scroll to position [2607, 0]
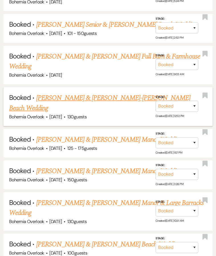
click at [90, 93] on link "John Goska & Rama Abou-Seif's Beach Wedding" at bounding box center [99, 103] width 181 height 20
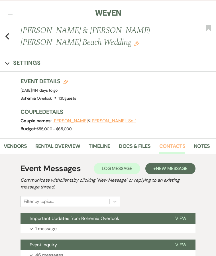
click at [159, 147] on link "Contacts" at bounding box center [172, 148] width 26 height 12
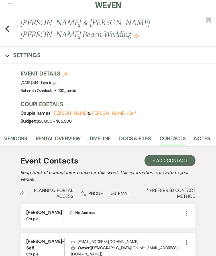
scroll to position [7, 0]
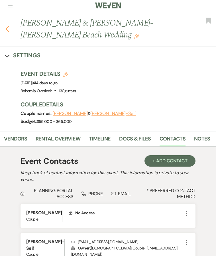
click at [6, 28] on icon "Previous" at bounding box center [7, 29] width 4 height 7
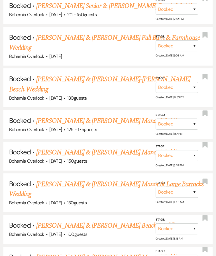
scroll to position [2619, 0]
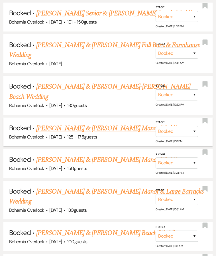
click at [93, 123] on link "Sanjana Rao & John Groetzinger's Manor Wedding" at bounding box center [109, 128] width 146 height 10
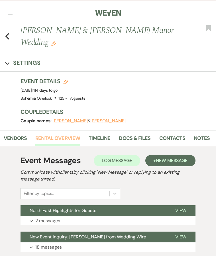
click at [163, 142] on link "Contacts" at bounding box center [172, 141] width 26 height 12
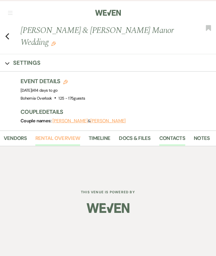
scroll to position [0, 109]
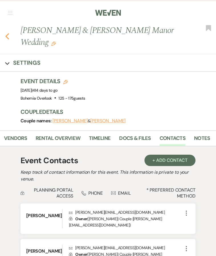
click at [8, 38] on icon "Previous" at bounding box center [7, 36] width 4 height 7
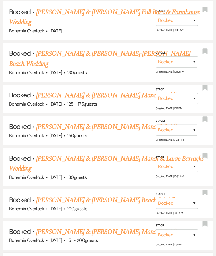
scroll to position [2659, 0]
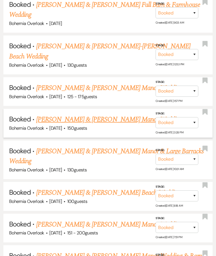
click at [124, 115] on link "Gerard Baffone & Caitlin McDonough's Manor Wedding" at bounding box center [109, 120] width 146 height 10
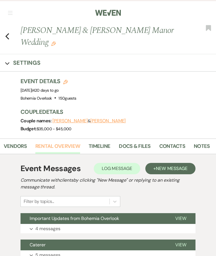
click at [176, 147] on link "Contacts" at bounding box center [172, 148] width 26 height 12
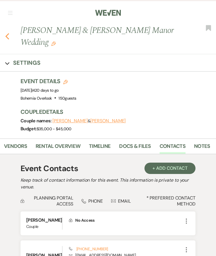
click at [7, 34] on icon "Previous" at bounding box center [7, 36] width 4 height 7
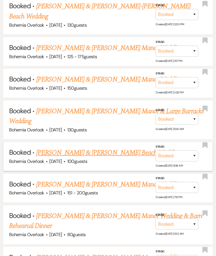
scroll to position [2700, 0]
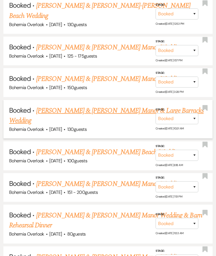
click at [110, 106] on link "Jameson Gibbons & Erin Hamilton's Manor & Large Barracks Wedding" at bounding box center [106, 116] width 194 height 20
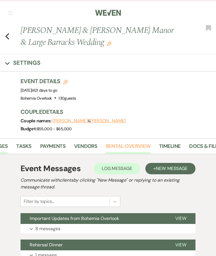
scroll to position [0, 90]
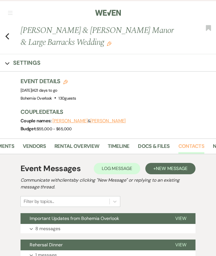
click at [185, 147] on link "Contacts" at bounding box center [191, 148] width 26 height 12
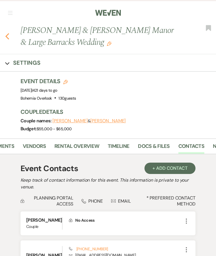
click at [7, 35] on use "button" at bounding box center [7, 36] width 4 height 6
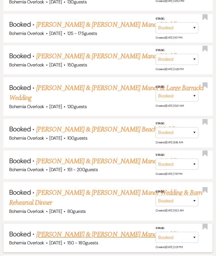
scroll to position [2724, 0]
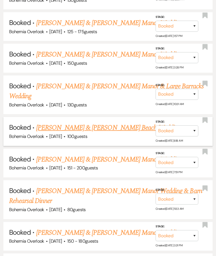
click at [102, 123] on link "JD Misetic & Ashley Zell's Beach Wedding" at bounding box center [108, 128] width 144 height 10
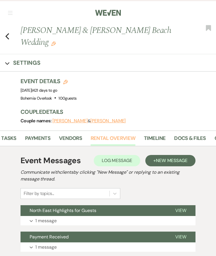
scroll to position [0, 109]
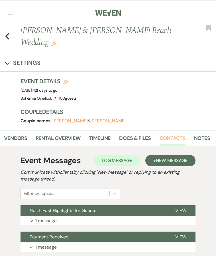
click at [177, 135] on link "Contacts" at bounding box center [172, 141] width 26 height 12
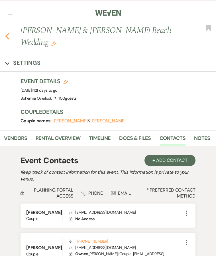
click at [8, 33] on icon "Previous" at bounding box center [7, 36] width 4 height 7
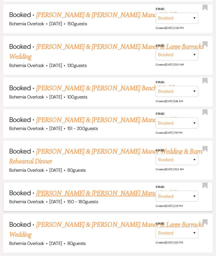
scroll to position [2764, 0]
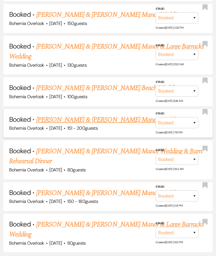
click at [83, 115] on link "Alyssa Clark & Leo Van Buskirk's Manor Wedding" at bounding box center [109, 120] width 146 height 10
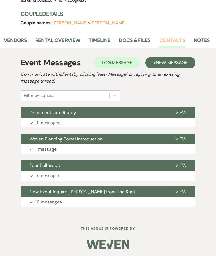
scroll to position [0, 109]
click at [144, 39] on link "Docs & Files" at bounding box center [135, 42] width 32 height 12
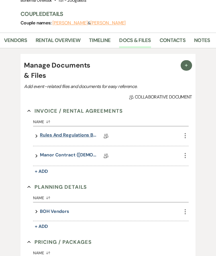
click at [80, 133] on link "Rules and Regulations Beach and Manor (BOH)" at bounding box center [68, 136] width 57 height 9
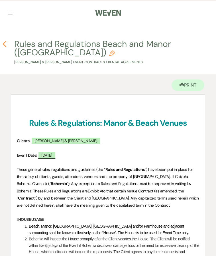
click at [3, 45] on icon "Previous" at bounding box center [4, 44] width 4 height 7
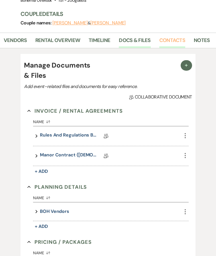
scroll to position [0, 109]
click at [176, 41] on link "Contacts" at bounding box center [172, 42] width 26 height 12
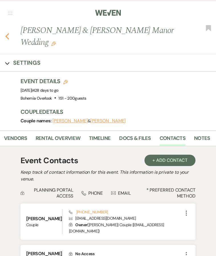
click at [8, 37] on icon "Previous" at bounding box center [7, 36] width 4 height 7
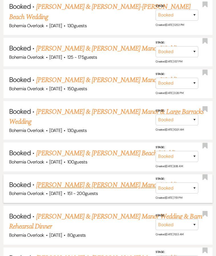
scroll to position [2700, 0]
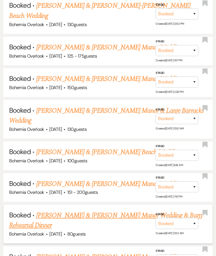
click at [73, 211] on link "Danielle Bye & Bradie Crandall's Manor Wedding & Barn Rehearsal Dinner" at bounding box center [105, 221] width 193 height 20
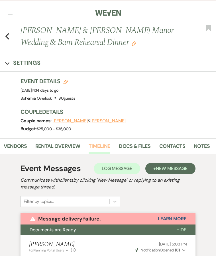
scroll to position [0, 109]
click at [171, 148] on link "Contacts" at bounding box center [172, 148] width 26 height 12
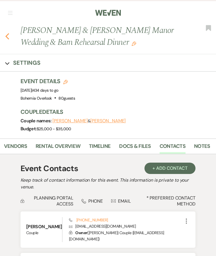
click at [8, 38] on icon "Previous" at bounding box center [7, 36] width 4 height 7
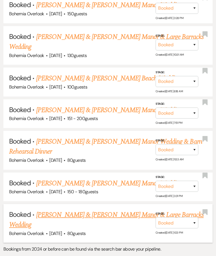
scroll to position [2774, 0]
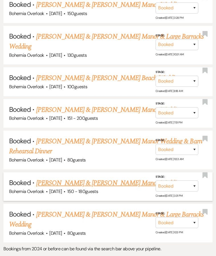
click at [72, 178] on link "Holly Heintz & Joe Coghlan's Manor Wedding" at bounding box center [109, 183] width 146 height 10
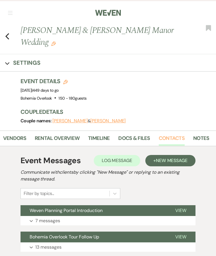
scroll to position [0, 109]
click at [176, 135] on link "Contacts" at bounding box center [172, 141] width 26 height 12
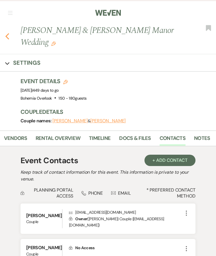
click at [7, 33] on use "button" at bounding box center [7, 36] width 4 height 6
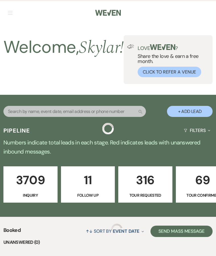
scroll to position [2774, 0]
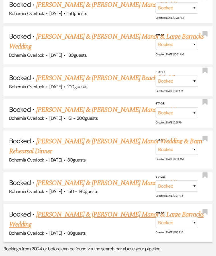
click at [137, 210] on link "Jake Kriner & Bethany Haupt's Manor & Large Barracks Wedding" at bounding box center [106, 220] width 194 height 20
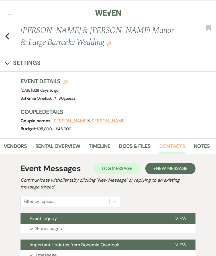
scroll to position [0, 109]
click at [176, 144] on link "Contacts" at bounding box center [172, 148] width 26 height 12
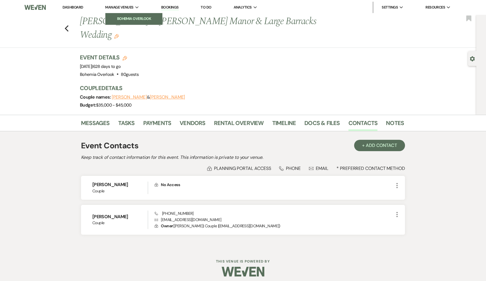
click at [122, 18] on li "Bohemia Overlook" at bounding box center [133, 19] width 51 height 6
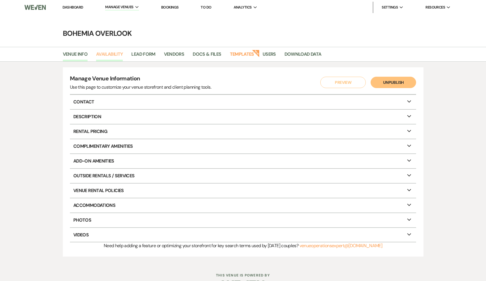
click at [111, 55] on link "Availability" at bounding box center [109, 56] width 27 height 11
select select "3"
select select "2026"
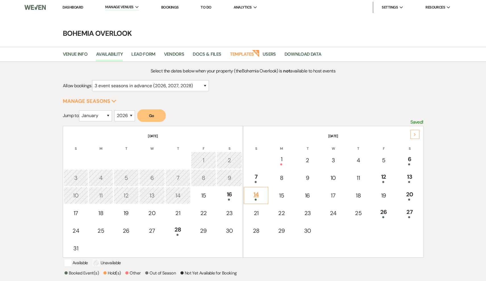
click at [262, 196] on div "14" at bounding box center [256, 195] width 18 height 11
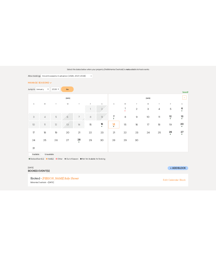
scroll to position [72, 0]
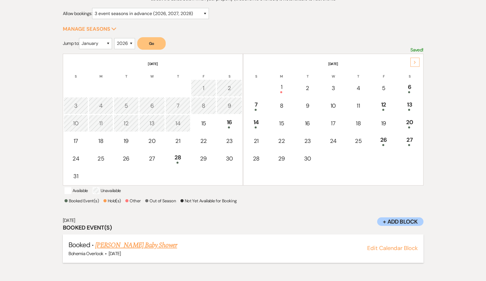
click at [161, 251] on link "Brooke Metz's Baby Shower" at bounding box center [136, 245] width 82 height 10
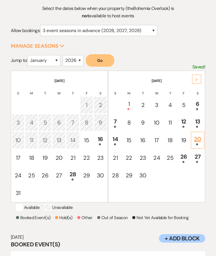
click at [198, 141] on div "20" at bounding box center [197, 140] width 7 height 11
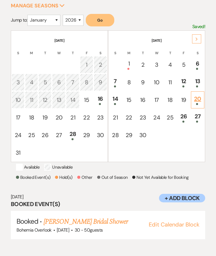
scroll to position [114, 0]
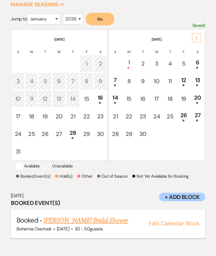
click at [103, 225] on link "Brande Heitz's Bridal Shower" at bounding box center [86, 221] width 84 height 10
click at [196, 39] on icon "Next" at bounding box center [196, 37] width 3 height 3
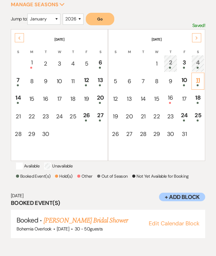
click at [202, 79] on td "11" at bounding box center [197, 81] width 13 height 17
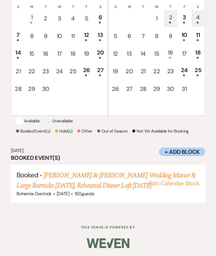
scroll to position [164, 0]
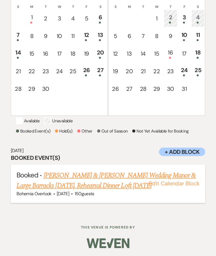
click at [127, 175] on link "Colin Bowling & Nicole Kress's Wedding Manor & Large Barracks October 11, Rehea…" at bounding box center [105, 181] width 179 height 20
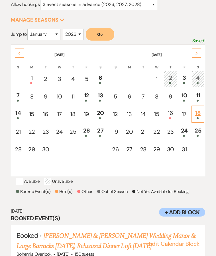
scroll to position [87, 0]
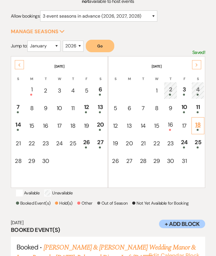
click at [196, 132] on td "18" at bounding box center [197, 125] width 13 height 17
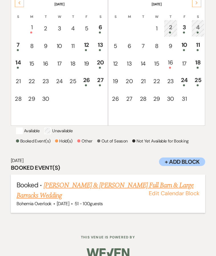
scroll to position [153, 0]
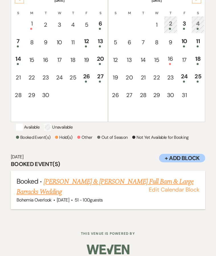
click at [127, 191] on link "Ashley Cannoy's & Brandon Wallace Full Barn & Large Barracks Wedding" at bounding box center [104, 187] width 177 height 20
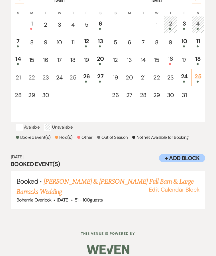
click at [198, 82] on div at bounding box center [197, 82] width 7 height 2
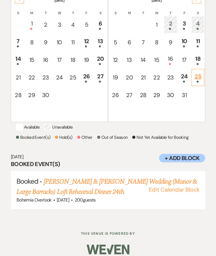
scroll to position [117, 0]
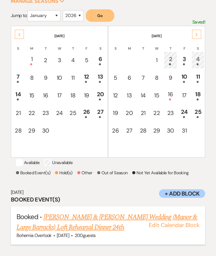
click at [128, 222] on link "Ryan Hahn & Meghan Hormanski's Wedding (Manor & Large Barracks) Loft Rehearsal …" at bounding box center [106, 222] width 180 height 20
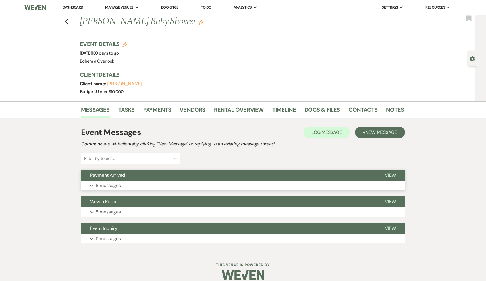
click at [203, 178] on button "Payment Arrived" at bounding box center [228, 175] width 295 height 11
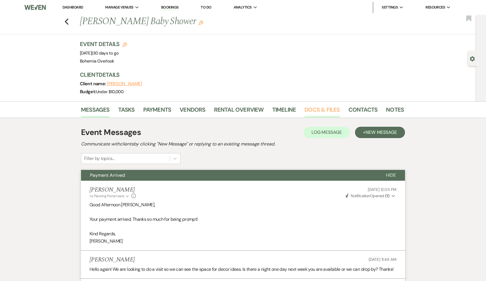
click at [311, 111] on link "Docs & Files" at bounding box center [322, 111] width 35 height 13
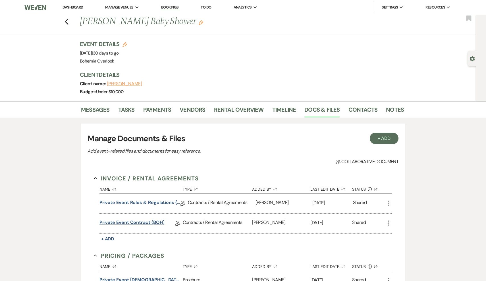
click at [136, 222] on link "Private Event Contract (BOH)" at bounding box center [132, 223] width 65 height 9
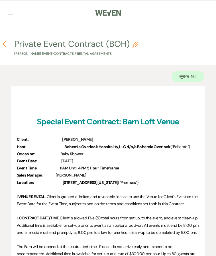
click at [4, 43] on use "button" at bounding box center [5, 44] width 4 height 6
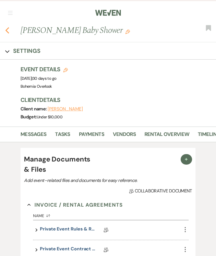
click at [7, 28] on icon "Previous" at bounding box center [7, 30] width 4 height 7
click at [7, 30] on icon "Previous" at bounding box center [7, 30] width 4 height 7
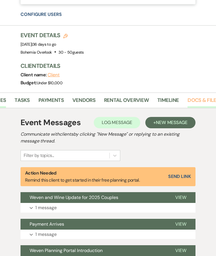
scroll to position [0, 40]
click at [194, 101] on link "Docs & Files" at bounding box center [204, 102] width 32 height 12
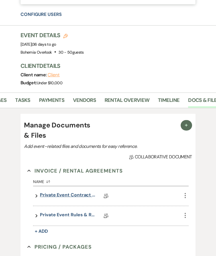
click at [76, 192] on link "Private Event Contract (BOH)" at bounding box center [68, 196] width 57 height 9
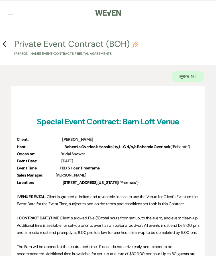
click at [7, 42] on h4 "Previous Private Event Contract (BOH) Pencil Brande Heitz's Event • Contracts /…" at bounding box center [108, 47] width 216 height 18
click at [5, 42] on use "button" at bounding box center [5, 44] width 4 height 6
select select "5"
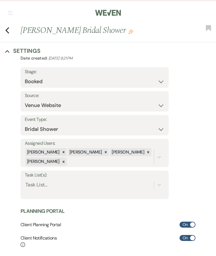
scroll to position [313, 0]
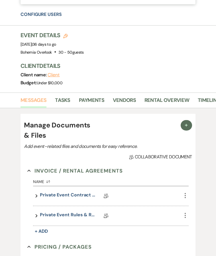
click at [39, 96] on link "Messages" at bounding box center [33, 102] width 26 height 12
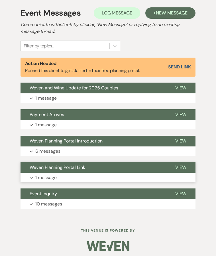
scroll to position [422, 0]
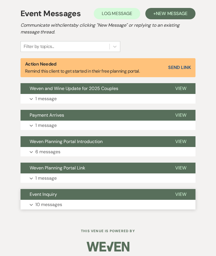
click at [86, 194] on button "Event Inquiry" at bounding box center [92, 194] width 145 height 11
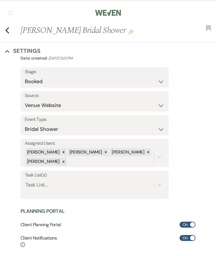
scroll to position [0, 0]
click at [8, 28] on use "button" at bounding box center [7, 30] width 4 height 6
click at [11, 53] on button "Collapse Settings" at bounding box center [22, 51] width 35 height 8
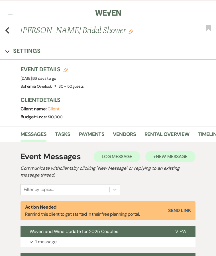
click at [159, 160] on span "New Message" at bounding box center [172, 157] width 32 height 6
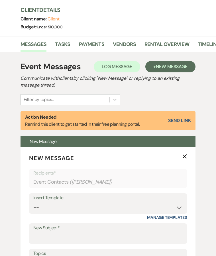
scroll to position [116, 0]
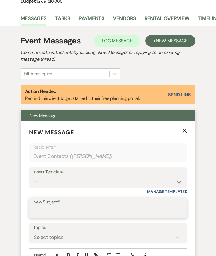
click at [84, 207] on input "New Subject*" at bounding box center [107, 212] width 149 height 11
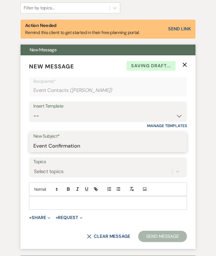
scroll to position [184, 0]
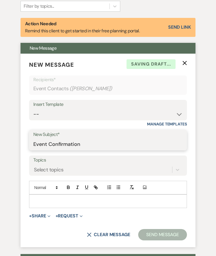
type input "Event Confirmation"
click at [73, 196] on div at bounding box center [107, 201] width 157 height 13
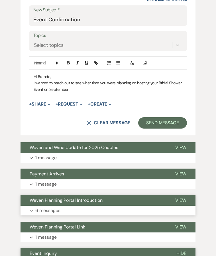
scroll to position [308, 0]
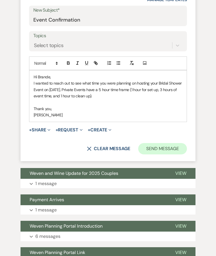
click at [171, 144] on button "Send Message" at bounding box center [162, 148] width 49 height 11
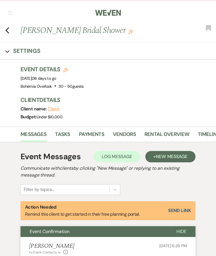
scroll to position [0, 0]
click at [8, 29] on use "button" at bounding box center [7, 30] width 4 height 6
click at [7, 30] on icon "Previous" at bounding box center [7, 30] width 4 height 7
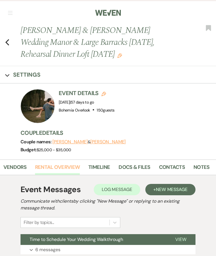
scroll to position [0, 109]
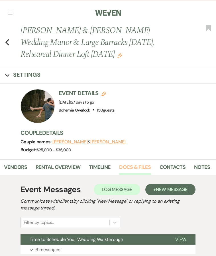
click at [125, 170] on link "Docs & Files" at bounding box center [135, 170] width 32 height 12
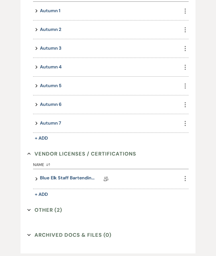
scroll to position [423, 0]
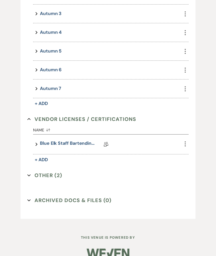
click at [41, 175] on button "Other (2) Expand" at bounding box center [44, 175] width 35 height 9
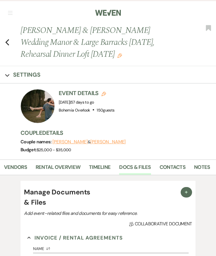
scroll to position [0, 0]
click at [5, 43] on icon "Previous" at bounding box center [7, 42] width 4 height 7
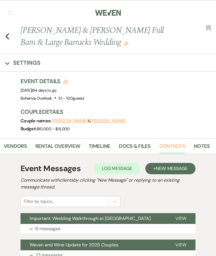
scroll to position [0, 109]
click at [180, 147] on link "Contacts" at bounding box center [172, 148] width 26 height 12
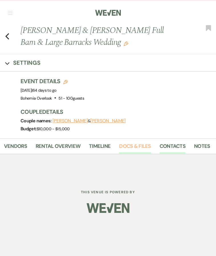
click at [144, 150] on link "Docs & Files" at bounding box center [135, 148] width 32 height 12
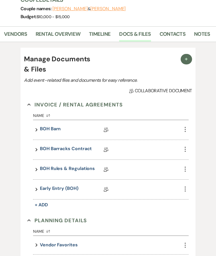
scroll to position [113, 0]
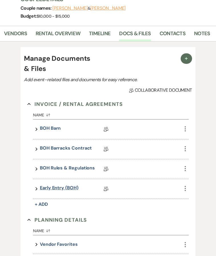
click at [75, 190] on link "Early Entry (BOH)" at bounding box center [59, 189] width 38 height 9
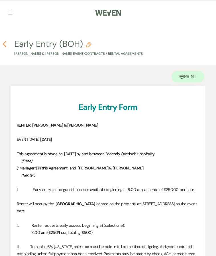
click at [4, 45] on icon "Previous" at bounding box center [4, 44] width 4 height 7
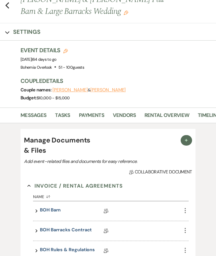
scroll to position [15, 0]
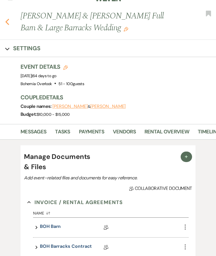
click at [8, 21] on icon "Previous" at bounding box center [7, 21] width 4 height 7
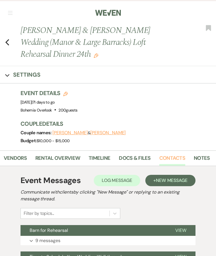
scroll to position [0, 109]
click at [140, 159] on link "Docs & Files" at bounding box center [135, 160] width 32 height 12
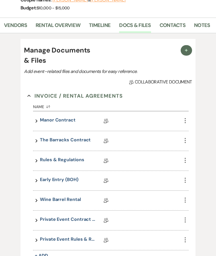
scroll to position [134, 0]
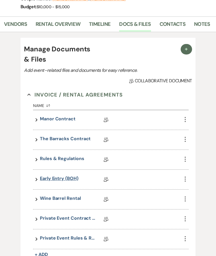
click at [63, 181] on link "Early Entry (BOH)" at bounding box center [59, 179] width 38 height 9
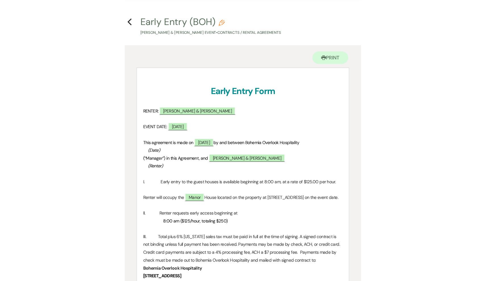
scroll to position [40, 0]
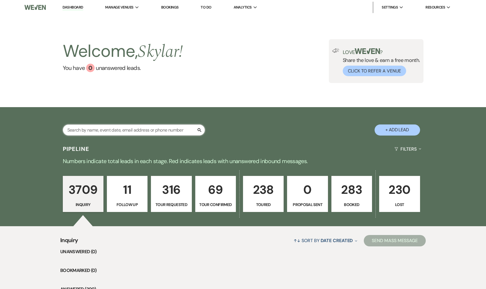
click at [168, 130] on input "text" at bounding box center [134, 130] width 142 height 11
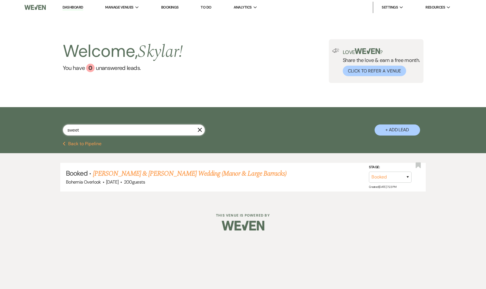
type input "sweet"
drag, startPoint x: 168, startPoint y: 130, endPoint x: 231, endPoint y: 172, distance: 75.7
click at [231, 172] on link "[PERSON_NAME] & [PERSON_NAME] Wedding (Manor & Large Barracks)" at bounding box center [190, 174] width 194 height 10
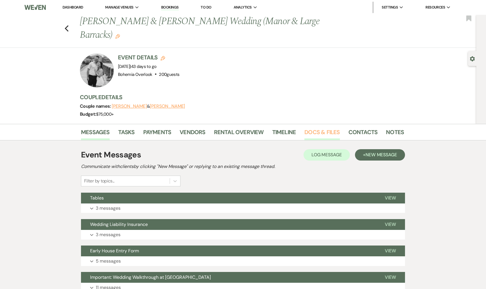
click at [322, 136] on link "Docs & Files" at bounding box center [322, 134] width 35 height 13
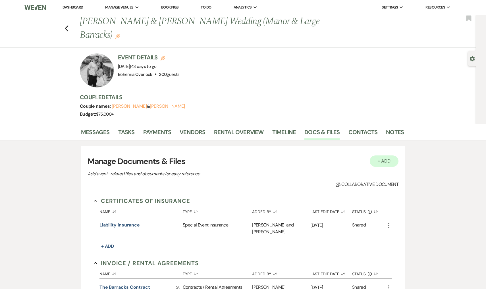
click at [389, 164] on button "+ Add" at bounding box center [384, 161] width 29 height 11
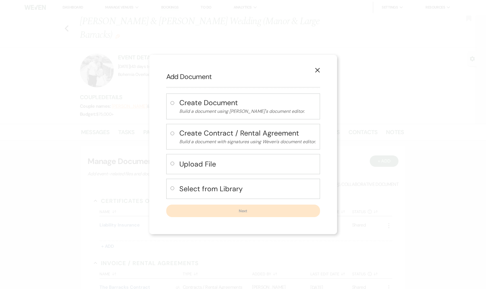
click at [228, 185] on h4 "Select from Library" at bounding box center [247, 189] width 136 height 10
radio input "true"
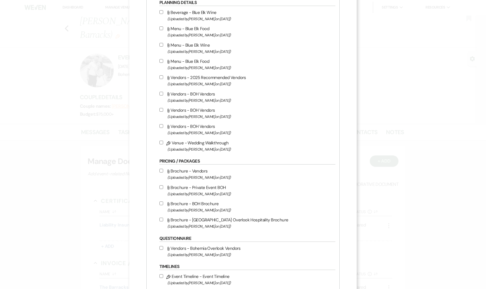
scroll to position [652, 0]
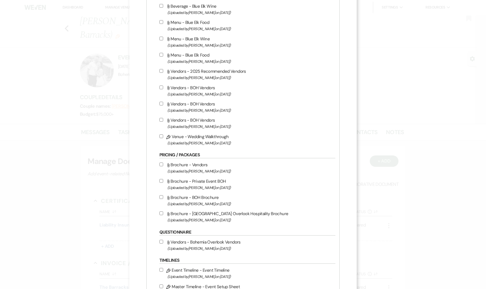
click at [163, 138] on input "Pencil Venue - Wedding Walkthrough (Uploaded by [PERSON_NAME] on [DATE] )" at bounding box center [162, 137] width 4 height 4
checkbox input "true"
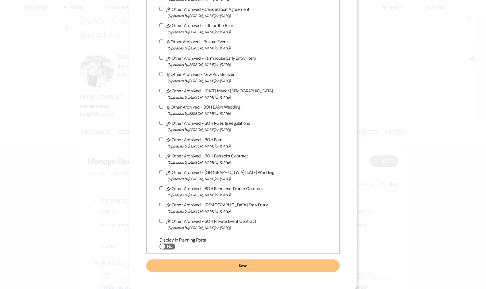
scroll to position [1198, 0]
click at [209, 266] on button "Save" at bounding box center [242, 266] width 193 height 13
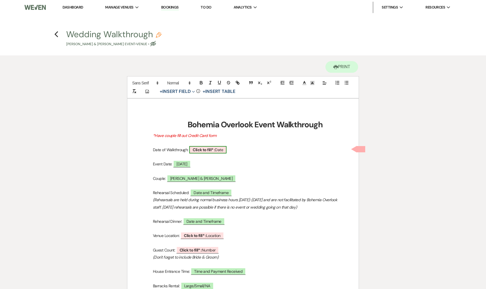
click at [223, 149] on span "Click to fill* : Date" at bounding box center [207, 149] width 37 height 7
select select "owner"
select select "Date"
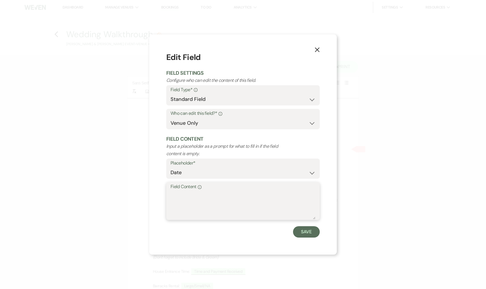
click at [263, 200] on textarea "Field Content Info" at bounding box center [243, 205] width 145 height 28
type textarea "[DATE]"
click at [308, 230] on button "Save" at bounding box center [306, 231] width 27 height 11
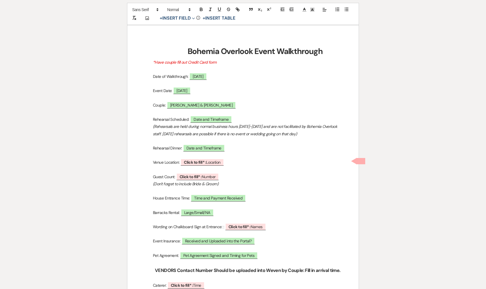
scroll to position [78, 0]
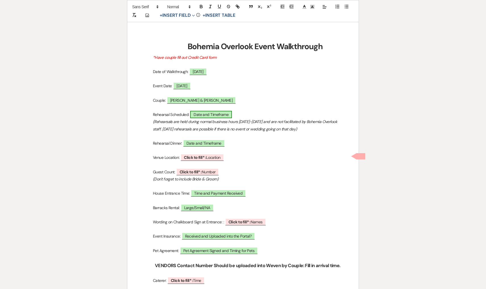
click at [215, 114] on span "Date and Timeframe" at bounding box center [211, 114] width 42 height 7
select select "owner"
select select "Date"
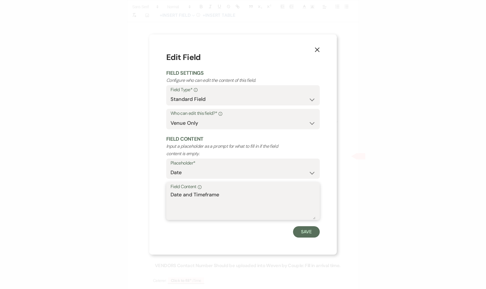
drag, startPoint x: 237, startPoint y: 202, endPoint x: 157, endPoint y: 185, distance: 81.1
click at [157, 185] on div "X Edit Field Field Settings Configure who can edit the content of this field. F…" at bounding box center [243, 144] width 188 height 220
type textarea "Offsite"
click at [311, 229] on button "Save" at bounding box center [306, 231] width 27 height 11
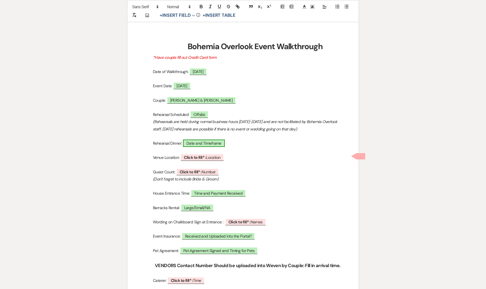
click at [208, 141] on span "Date and Timeframe" at bounding box center [204, 143] width 42 height 7
select select "owner"
select select "Date"
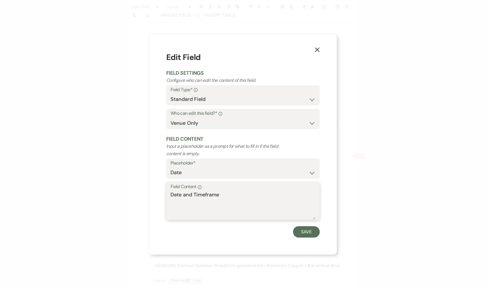
drag, startPoint x: 232, startPoint y: 199, endPoint x: 164, endPoint y: 189, distance: 68.9
click at [164, 189] on div "X Edit Field Field Settings Configure who can edit the content of this field. F…" at bounding box center [243, 144] width 188 height 220
type textarea "Offsite"
click at [314, 234] on button "Save" at bounding box center [306, 231] width 27 height 11
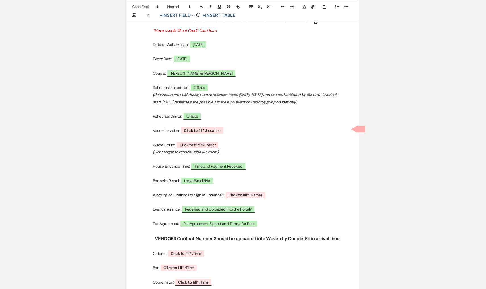
scroll to position [114, 0]
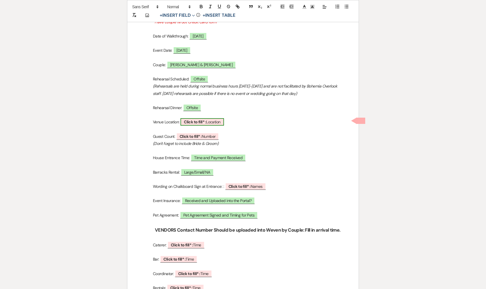
click at [220, 120] on span "Click to fill* : Location" at bounding box center [203, 121] width 44 height 7
select select "owner"
select select "Location"
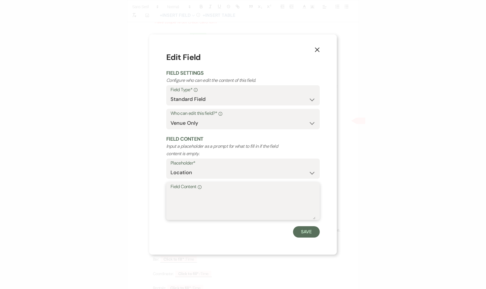
click at [214, 213] on textarea "Field Content Info" at bounding box center [243, 205] width 145 height 28
type textarea "Manor"
click at [298, 230] on button "Save" at bounding box center [306, 231] width 27 height 11
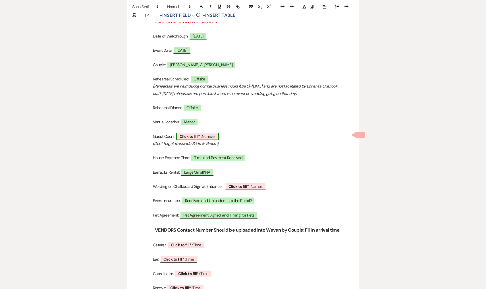
click at [213, 136] on span "Click to fill* : Number" at bounding box center [197, 136] width 43 height 7
select select "owner"
select select "Number"
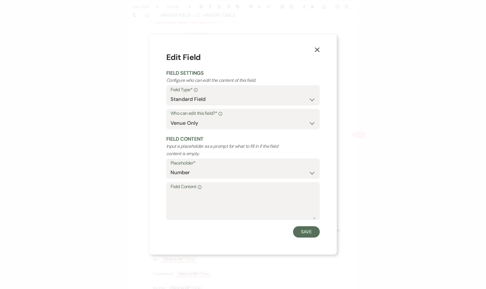
click at [215, 185] on label "Field Content Info" at bounding box center [243, 187] width 145 height 8
click at [215, 191] on textarea "Field Content Info" at bounding box center [243, 205] width 145 height 28
type textarea "165"
click at [309, 237] on div "X Edit Field Field Settings Configure who can edit the content of this field. F…" at bounding box center [243, 144] width 188 height 220
click at [305, 233] on button "Save" at bounding box center [306, 231] width 27 height 11
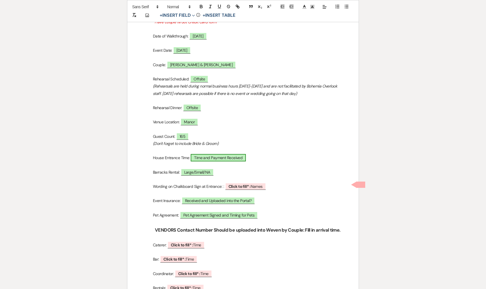
click at [224, 156] on span "Time and Payment Received" at bounding box center [218, 157] width 55 height 7
select select "owner"
select select "Time"
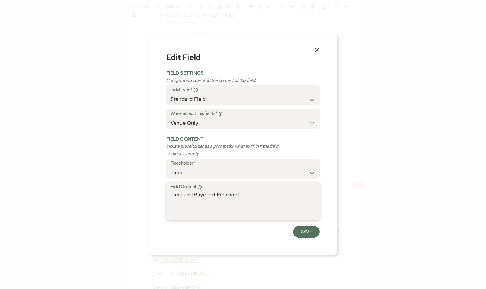
drag, startPoint x: 257, startPoint y: 198, endPoint x: 163, endPoint y: 192, distance: 94.0
click at [163, 192] on div "X Edit Field Field Settings Configure who can edit the content of this field. F…" at bounding box center [243, 144] width 188 height 220
type textarea "8:00AM"
click at [299, 228] on button "Save" at bounding box center [306, 231] width 27 height 11
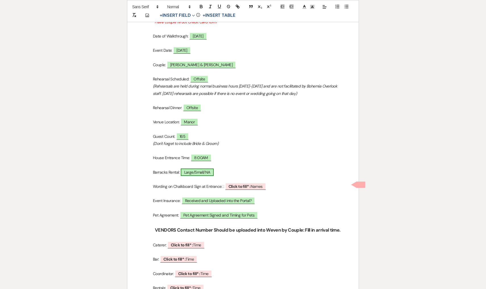
click at [204, 171] on span "Large/Small/NA" at bounding box center [197, 172] width 33 height 7
select select "owner"
select select "Type"
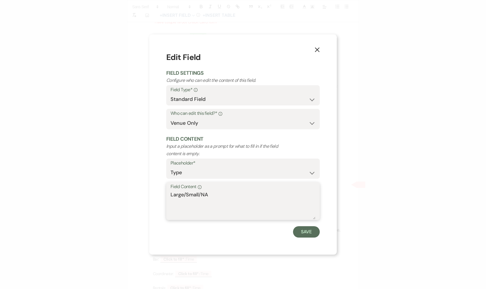
drag, startPoint x: 230, startPoint y: 191, endPoint x: 131, endPoint y: 191, distance: 98.7
click at [131, 191] on div "X Edit Field Field Settings Configure who can edit the content of this field. F…" at bounding box center [243, 144] width 486 height 289
type textarea "Large"
click at [314, 234] on button "Save" at bounding box center [306, 231] width 27 height 11
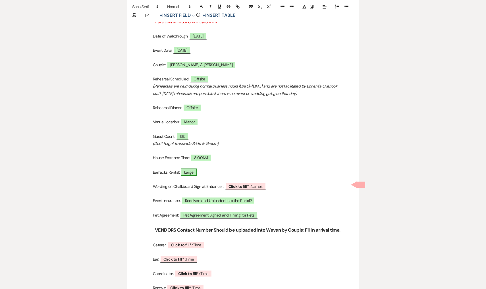
click at [193, 169] on span "Large" at bounding box center [189, 172] width 16 height 7
select select "owner"
select select "Type"
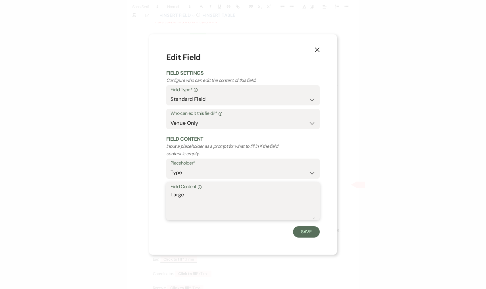
click at [247, 195] on textarea "Large" at bounding box center [243, 205] width 145 height 28
type textarea "Large, 10AM entry"
click at [305, 232] on button "Save" at bounding box center [306, 231] width 27 height 11
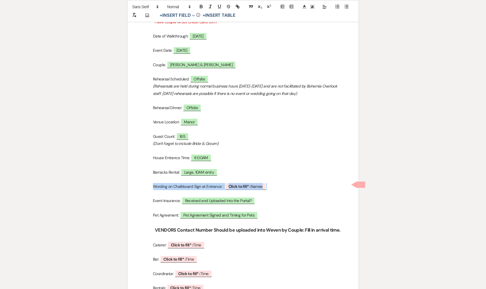
drag, startPoint x: 275, startPoint y: 187, endPoint x: 153, endPoint y: 186, distance: 121.7
click at [153, 186] on p "Wording on Chalkboard Sign at Entrance: : ﻿ Click to fill* : Names ﻿" at bounding box center [243, 186] width 204 height 7
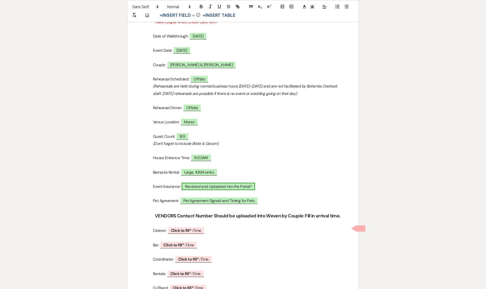
click at [237, 185] on span "Received and Uploaded into the Portal?" at bounding box center [219, 186] width 74 height 7
select select "owner"
select select "Name"
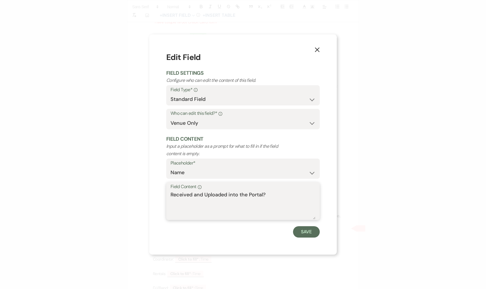
drag, startPoint x: 290, startPoint y: 194, endPoint x: 265, endPoint y: 193, distance: 25.6
click at [265, 193] on textarea "Received and Uploaded into the Portal?" at bounding box center [243, 205] width 145 height 28
type textarea "Received and Uploaded into the Portal"
click at [311, 231] on button "Save" at bounding box center [306, 231] width 27 height 11
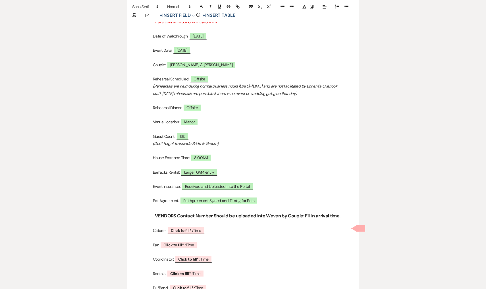
drag, startPoint x: 270, startPoint y: 203, endPoint x: 187, endPoint y: 189, distance: 84.4
click at [210, 190] on p at bounding box center [243, 193] width 204 height 7
click at [211, 198] on span "Pet Agreement Signed and Timing for Pets" at bounding box center [219, 200] width 78 height 7
select select "owner"
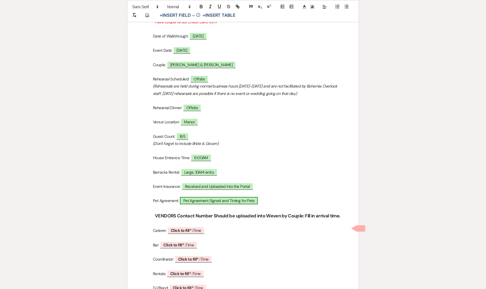
select select "Name"
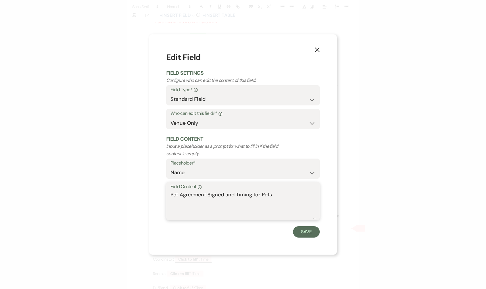
click at [292, 194] on textarea "Pet Agreement Signed and Timing for Pets" at bounding box center [243, 205] width 145 height 28
click at [282, 194] on textarea "Pet Agreement Signed and Timing for Pets" at bounding box center [243, 205] width 145 height 28
drag, startPoint x: 274, startPoint y: 193, endPoint x: 163, endPoint y: 198, distance: 111.6
click at [163, 198] on div "X Edit Field Field Settings Configure who can edit the content of this field. F…" at bounding box center [243, 144] width 188 height 220
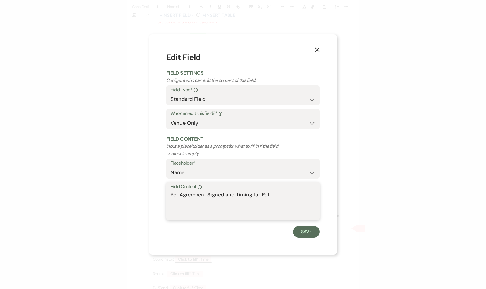
drag, startPoint x: 171, startPoint y: 194, endPoint x: 320, endPoint y: 205, distance: 149.2
click at [320, 205] on div "Field Content Info Pet Agreement Signed and Timing for Pet" at bounding box center [243, 201] width 154 height 38
type textarea "NA"
click at [311, 230] on button "Save" at bounding box center [306, 231] width 27 height 11
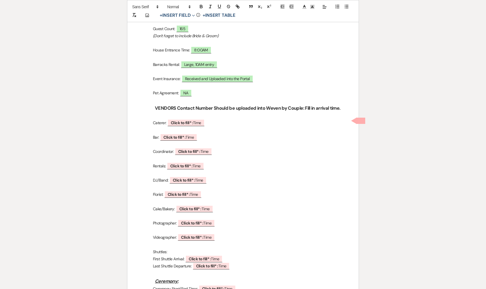
scroll to position [221, 0]
click at [193, 121] on b "Click to fill* :" at bounding box center [182, 123] width 22 height 5
select select "owner"
select select "Time"
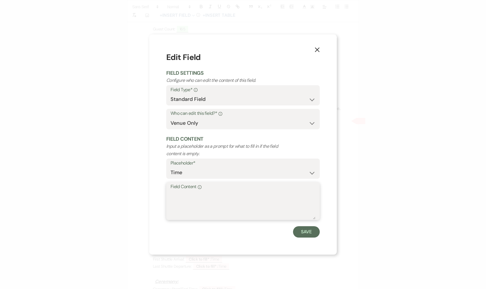
click at [227, 210] on textarea "Field Content Info" at bounding box center [243, 205] width 145 height 28
type textarea "Zeffert & Gold"
click at [318, 228] on button "Save" at bounding box center [306, 231] width 27 height 11
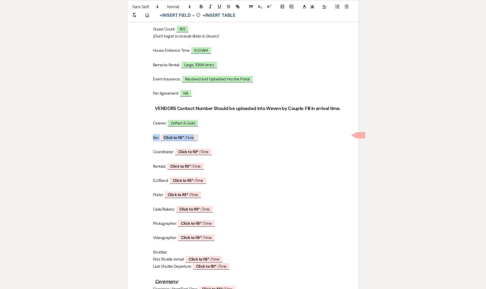
drag, startPoint x: 209, startPoint y: 138, endPoint x: 154, endPoint y: 133, distance: 55.1
click at [154, 134] on p "Bar: ﻿ Click to fill* : Time ﻿" at bounding box center [243, 137] width 204 height 7
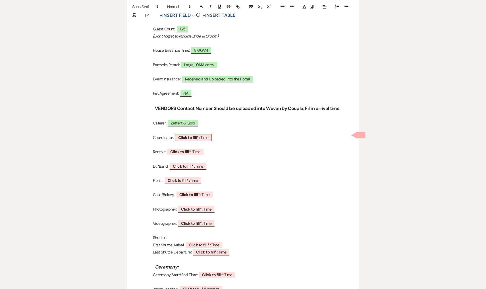
click at [211, 136] on span "Click to fill* : Time" at bounding box center [193, 137] width 37 height 7
select select "owner"
select select "Time"
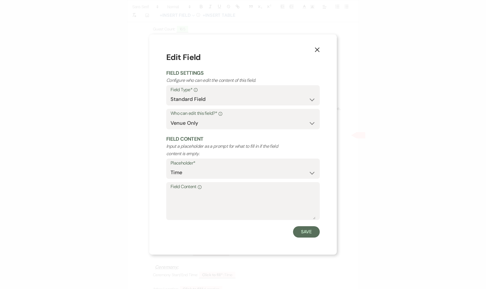
click at [241, 184] on label "Field Content Info" at bounding box center [243, 187] width 145 height 8
click at [241, 191] on textarea "Field Content Info" at bounding box center [243, 205] width 145 height 28
type textarea "s"
type textarea "S&K Events"
click at [310, 231] on button "Save" at bounding box center [306, 231] width 27 height 11
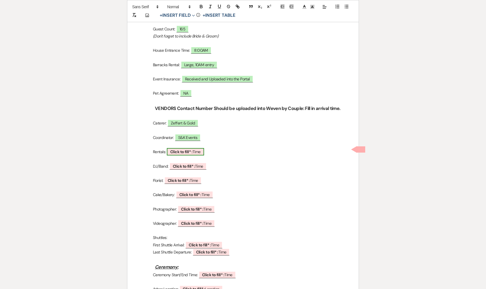
click at [200, 150] on span "Click to fill* : Time" at bounding box center [185, 151] width 37 height 7
select select "owner"
select select "Time"
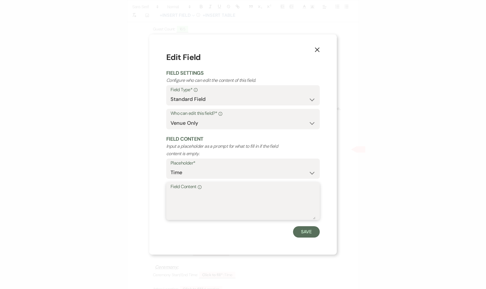
click at [234, 191] on textarea "Field Content Info" at bounding box center [243, 205] width 145 height 28
type textarea "Party Plus & Pretty Little Wedding (Large Rental pick up [DATE] at 10:00am)"
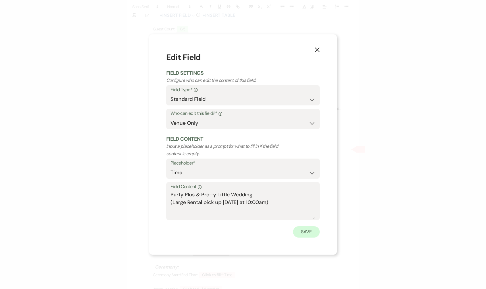
click at [313, 233] on button "Save" at bounding box center [306, 231] width 27 height 11
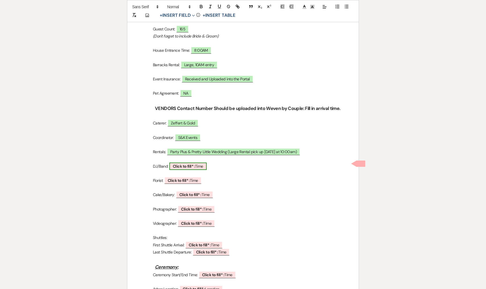
click at [204, 165] on span "Click to fill* : Time" at bounding box center [187, 166] width 37 height 7
select select "owner"
select select "Time"
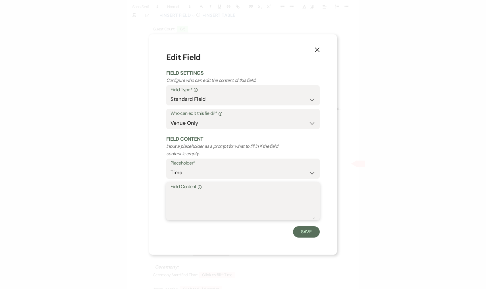
click at [235, 192] on textarea "Field Content Info" at bounding box center [243, 205] width 145 height 28
type textarea "Summit Events"
click at [300, 230] on button "Save" at bounding box center [306, 231] width 27 height 11
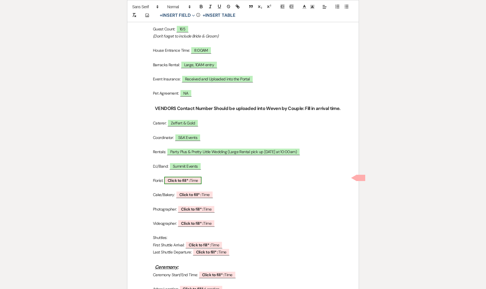
click at [199, 177] on span "Click to fill* : Time" at bounding box center [182, 180] width 37 height 7
select select "owner"
select select "Time"
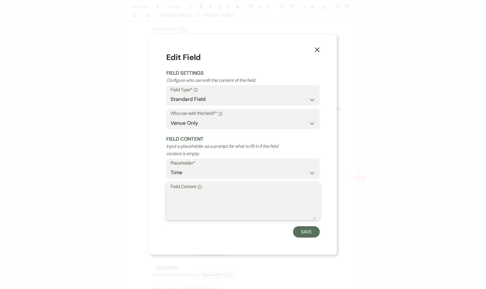
click at [212, 200] on textarea "Field Content Info" at bounding box center [243, 205] width 145 height 28
type textarea "Sunset Florals"
click at [310, 234] on button "Save" at bounding box center [306, 231] width 27 height 11
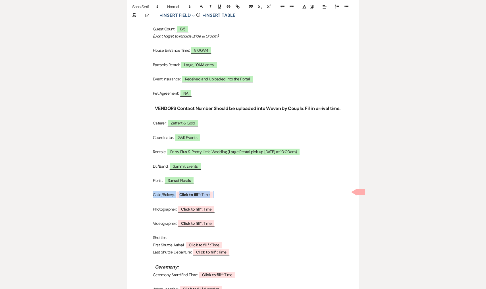
drag, startPoint x: 220, startPoint y: 192, endPoint x: 135, endPoint y: 193, distance: 85.6
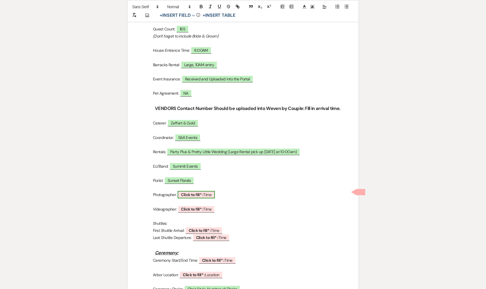
click at [215, 192] on span "Click to fill* : Time" at bounding box center [196, 194] width 37 height 7
select select "owner"
select select "Time"
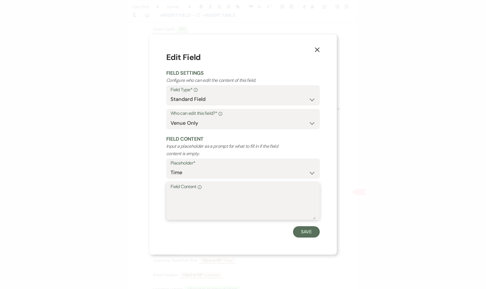
click at [234, 204] on textarea "Field Content Info" at bounding box center [243, 205] width 145 height 28
type textarea "[PERSON_NAME] Photography"
click at [306, 234] on button "Save" at bounding box center [306, 231] width 27 height 11
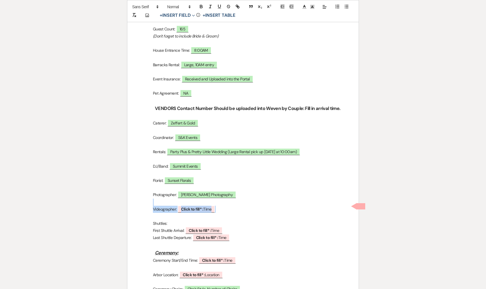
drag, startPoint x: 231, startPoint y: 205, endPoint x: 138, endPoint y: 202, distance: 92.7
click at [269, 206] on p "Videographer: ﻿ Click to fill* : Time ﻿" at bounding box center [243, 209] width 204 height 7
drag, startPoint x: 241, startPoint y: 206, endPoint x: 156, endPoint y: 204, distance: 85.0
click at [156, 206] on p "Videographer: ﻿ Click to fill* : Time ﻿" at bounding box center [243, 209] width 204 height 7
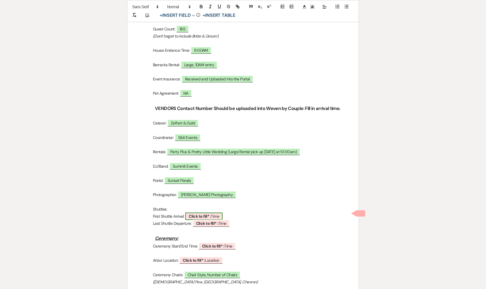
click at [219, 213] on span "Click to fill* : Time" at bounding box center [203, 216] width 37 height 7
select select "owner"
select select "Time"
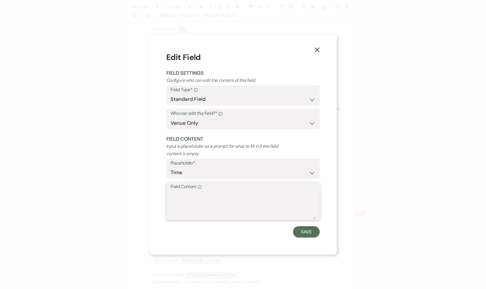
click at [235, 200] on textarea "Field Content Info" at bounding box center [243, 205] width 145 height 28
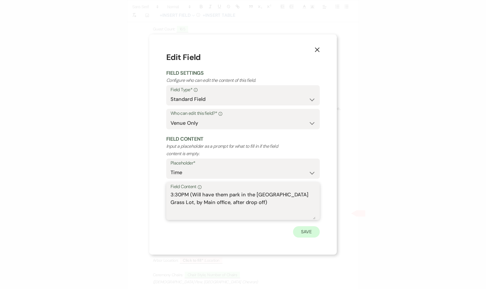
type textarea "3:30PM (Will have them park in the [GEOGRAPHIC_DATA] Grass Lot, by Main office,…"
click at [315, 232] on button "Save" at bounding box center [306, 231] width 27 height 11
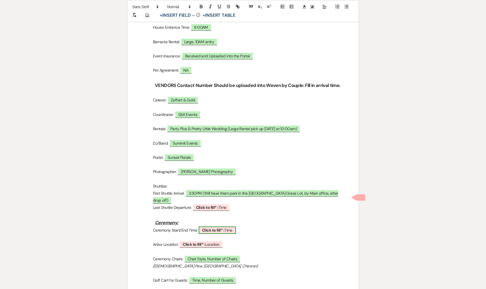
scroll to position [246, 0]
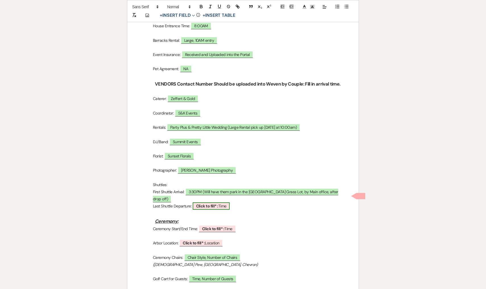
click at [225, 202] on span "Click to fill* : Time" at bounding box center [211, 205] width 37 height 7
select select "owner"
select select "Time"
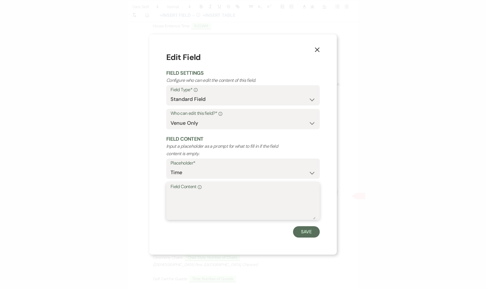
click at [237, 206] on textarea "Field Content Info" at bounding box center [243, 205] width 145 height 28
type textarea "10:00PM"
click at [303, 233] on button "Save" at bounding box center [306, 231] width 27 height 11
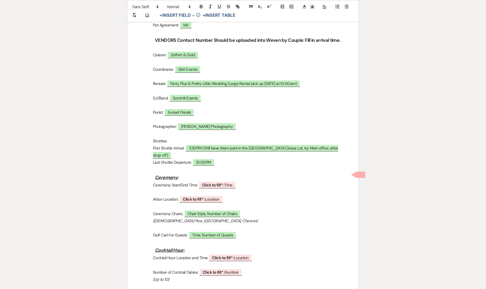
scroll to position [310, 0]
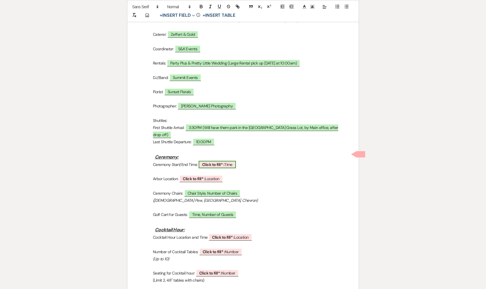
click at [229, 161] on span "Click to fill* : Time" at bounding box center [217, 164] width 37 height 7
select select "owner"
select select "Time"
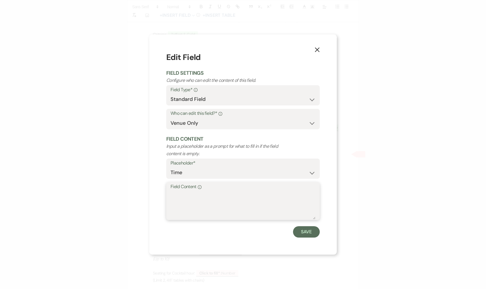
click at [201, 198] on textarea "Field Content Info" at bounding box center [243, 205] width 145 height 28
type textarea "4:00PM-4:30PM"
click at [305, 229] on button "Save" at bounding box center [306, 231] width 27 height 11
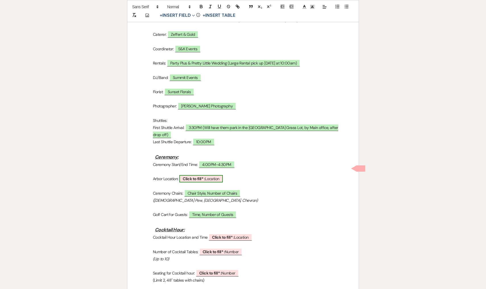
click at [214, 175] on span "Click to fill* : Location" at bounding box center [201, 178] width 44 height 7
select select "owner"
select select "Location"
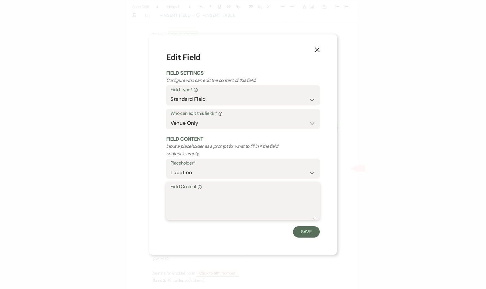
click at [224, 203] on textarea "Field Content Info" at bounding box center [243, 205] width 145 height 28
type textarea "Move more center (by caution sign) on bluff/cliff"
click at [311, 235] on button "Save" at bounding box center [306, 231] width 27 height 11
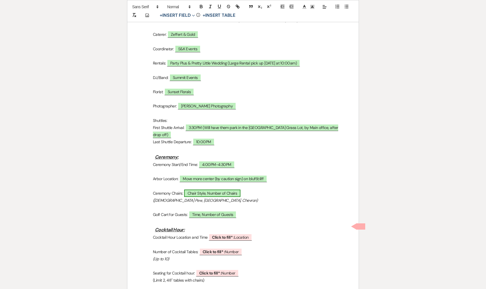
click at [199, 190] on span "Chair Style, Number of Chairs" at bounding box center [212, 193] width 57 height 7
select select "owner"
select select "Time"
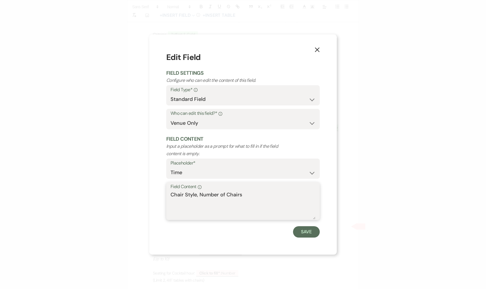
drag, startPoint x: 249, startPoint y: 195, endPoint x: 164, endPoint y: 193, distance: 85.9
click at [164, 193] on div "X Edit Field Field Settings Configure who can edit the content of this field. F…" at bounding box center [243, 144] width 188 height 220
type textarea "[DEMOGRAPHIC_DATA] Pew"
click at [309, 232] on button "Save" at bounding box center [306, 231] width 27 height 11
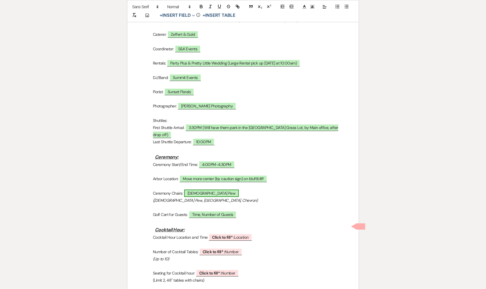
click at [211, 190] on span "[DEMOGRAPHIC_DATA] Pew" at bounding box center [211, 193] width 55 height 7
select select "owner"
select select "Time"
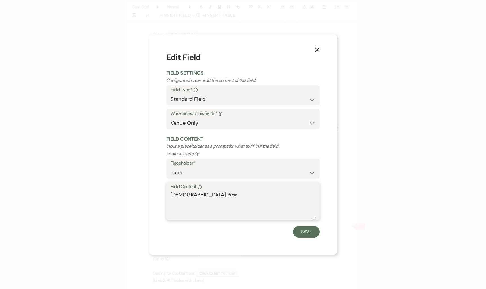
drag, startPoint x: 237, startPoint y: 208, endPoint x: 152, endPoint y: 200, distance: 85.8
click at [152, 200] on div "X Edit Field Field Settings Configure who can edit the content of this field. F…" at bounding box center [243, 144] width 188 height 220
drag, startPoint x: 227, startPoint y: 197, endPoint x: 165, endPoint y: 184, distance: 62.5
click at [165, 184] on div "X Edit Field Field Settings Configure who can edit the content of this field. F…" at bounding box center [243, 144] width 188 height 220
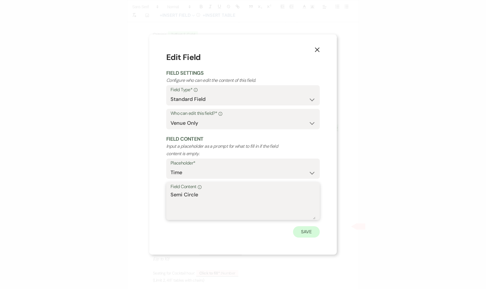
type textarea "Semi Circle"
click at [318, 234] on button "Save" at bounding box center [306, 231] width 27 height 11
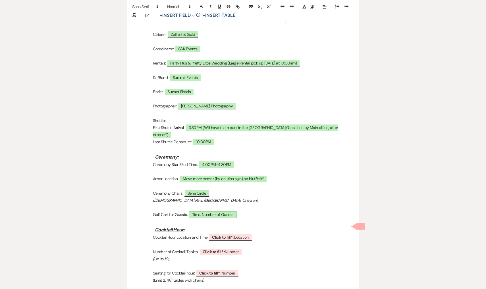
click at [207, 211] on span "Time, Number of Guests" at bounding box center [213, 214] width 48 height 7
select select "owner"
select select "Time"
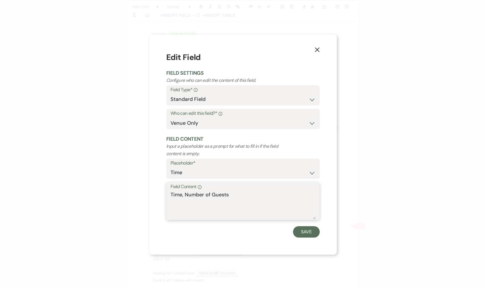
click at [262, 214] on textarea "Time, Number of Guests" at bounding box center [243, 205] width 145 height 28
drag, startPoint x: 273, startPoint y: 196, endPoint x: 166, endPoint y: 193, distance: 107.0
click at [166, 193] on div "Field Content Info Time, Number of Guests" at bounding box center [243, 201] width 154 height 38
type textarea "Yes, Standby"
click at [308, 237] on div "X Edit Field Field Settings Configure who can edit the content of this field. F…" at bounding box center [243, 144] width 188 height 220
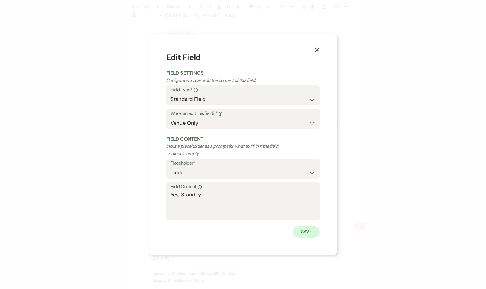
click at [303, 231] on button "Save" at bounding box center [306, 231] width 27 height 11
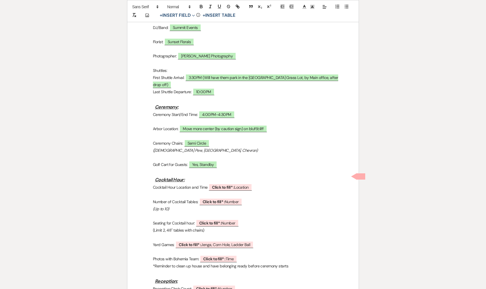
scroll to position [377, 0]
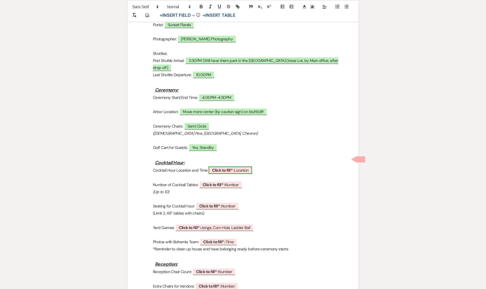
click at [244, 167] on span "Click to fill* : Location" at bounding box center [231, 170] width 44 height 7
select select "owner"
select select "Location"
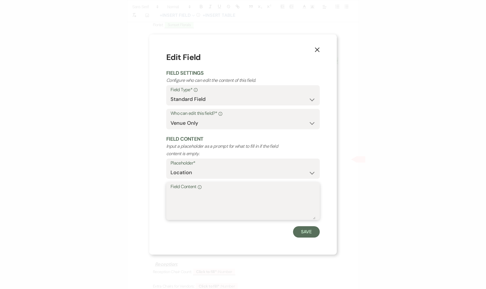
click at [248, 192] on textarea "Field Content Info" at bounding box center [243, 205] width 145 height 28
type textarea "G"
type textarea "Fountain & extended slab"
click at [311, 234] on button "Save" at bounding box center [306, 231] width 27 height 11
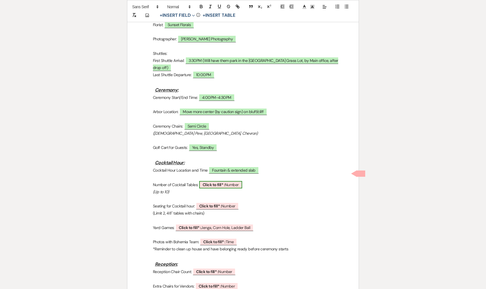
click at [236, 181] on span "Click to fill* : Number" at bounding box center [220, 184] width 43 height 7
select select "owner"
select select "Number"
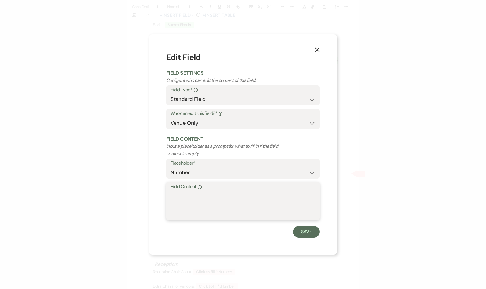
click at [239, 197] on textarea "Field Content Info" at bounding box center [243, 205] width 145 height 28
type textarea "8"
click at [313, 231] on button "Save" at bounding box center [306, 231] width 27 height 11
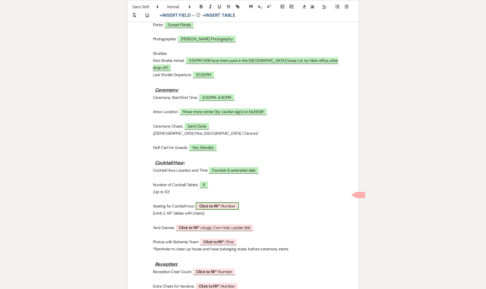
click at [226, 202] on span "Click to fill* : Number" at bounding box center [217, 205] width 43 height 7
select select "owner"
select select "Number"
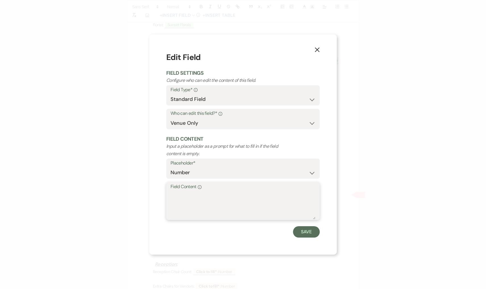
click at [251, 211] on textarea "Field Content Info" at bounding box center [243, 205] width 145 height 28
type textarea "3 (18 additional chairs)"
click at [299, 232] on button "Save" at bounding box center [306, 231] width 27 height 11
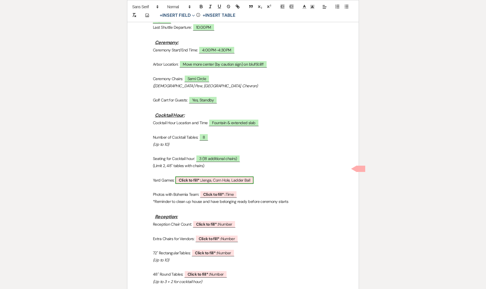
scroll to position [454, 0]
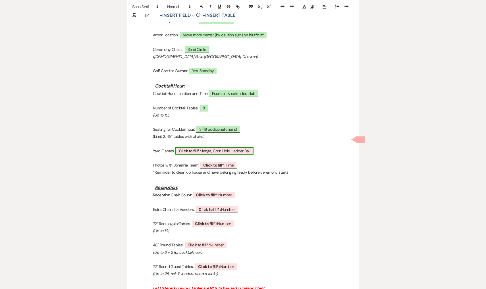
click at [237, 147] on span "Click to fill* : [PERSON_NAME], [PERSON_NAME], Ladder Ball" at bounding box center [214, 150] width 78 height 7
select select "owner"
select select "custom_placeholder"
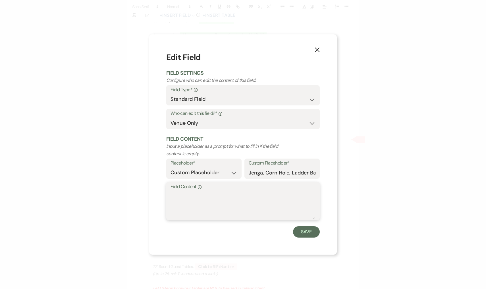
click at [251, 194] on textarea "Field Content Info" at bounding box center [243, 205] width 145 height 28
type textarea "NO"
click at [310, 230] on button "Save" at bounding box center [306, 231] width 27 height 11
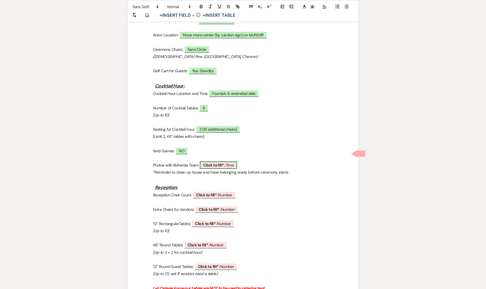
click at [229, 162] on span "Click to fill* : Time" at bounding box center [218, 165] width 37 height 7
select select "owner"
select select "Time"
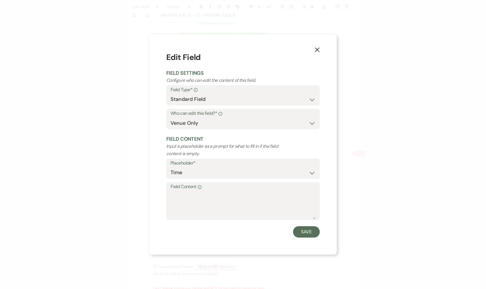
click at [239, 186] on label "Field Content Info" at bounding box center [243, 187] width 145 height 8
click at [239, 191] on textarea "Field Content Info" at bounding box center [243, 205] width 145 height 28
type textarea "Yes, will be on standby"
click at [301, 233] on button "Save" at bounding box center [306, 231] width 27 height 11
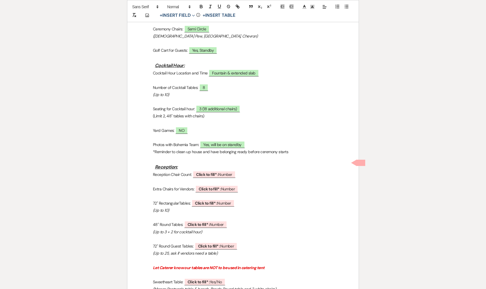
scroll to position [488, 0]
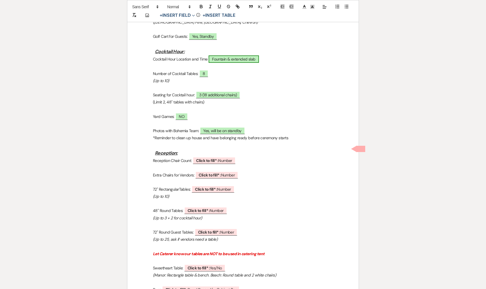
click at [239, 55] on span "Fountain & extended slab" at bounding box center [234, 58] width 50 height 7
select select "owner"
select select "Location"
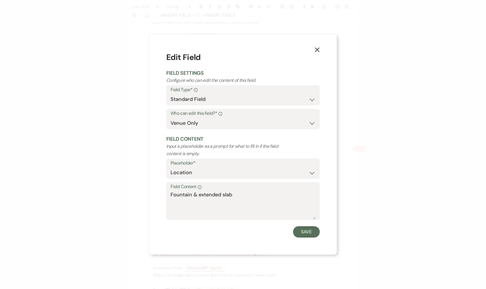
click at [170, 194] on div "Field Content Info Fountain & extended slab" at bounding box center [243, 201] width 154 height 38
click at [172, 194] on textarea "Fountain & extended slab" at bounding box center [243, 205] width 145 height 28
type textarea "4:30PM-5:30PM Fountain & extended slab"
click at [304, 229] on button "Save" at bounding box center [306, 231] width 27 height 11
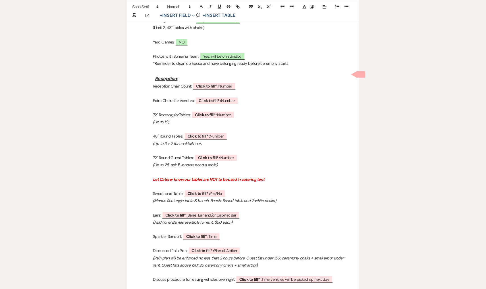
scroll to position [563, 0]
click at [227, 82] on span "Click to fill* : Number" at bounding box center [214, 85] width 43 height 7
select select "owner"
select select "Number"
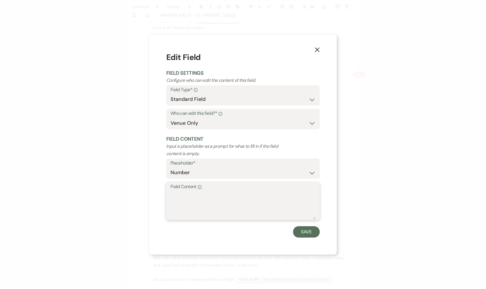
click at [227, 210] on textarea "Field Content Info" at bounding box center [243, 205] width 145 height 28
type textarea "180 (90 on each side)"
click at [312, 226] on button "Save" at bounding box center [306, 231] width 27 height 11
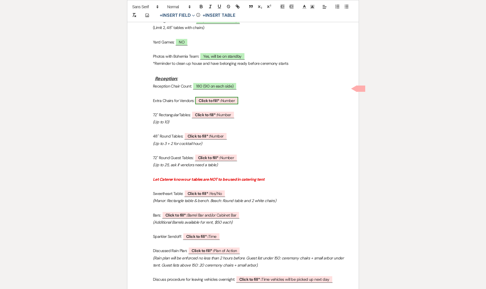
click at [224, 97] on span "Click to fill* : Number" at bounding box center [216, 100] width 43 height 7
select select "owner"
select select "Number"
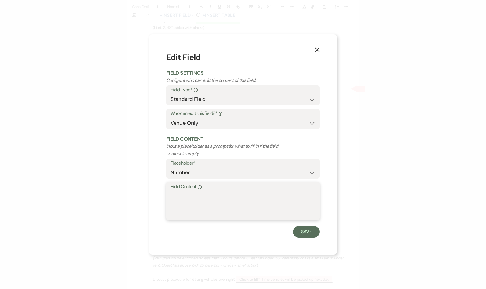
click at [239, 209] on textarea "Field Content Info" at bounding box center [243, 205] width 145 height 28
type textarea "NA"
click at [314, 229] on button "Save" at bounding box center [306, 231] width 27 height 11
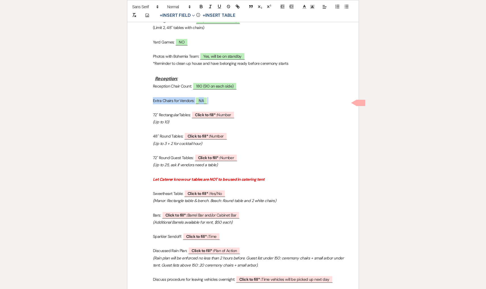
drag, startPoint x: 233, startPoint y: 89, endPoint x: 138, endPoint y: 91, distance: 95.0
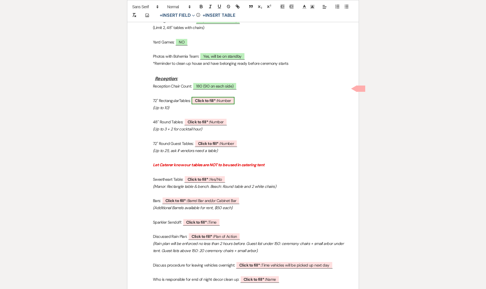
click at [232, 97] on span "Click to fill* : Number" at bounding box center [213, 100] width 43 height 7
select select "owner"
select select "Number"
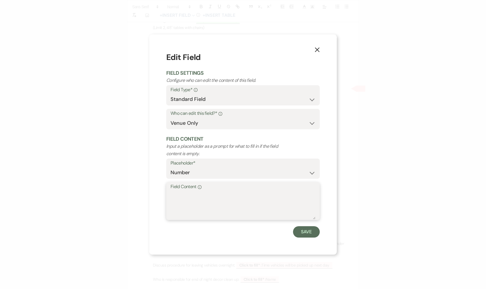
click at [244, 196] on textarea "Field Content Info" at bounding box center [243, 205] width 145 height 28
type textarea "10"
click at [309, 235] on button "Save" at bounding box center [306, 231] width 27 height 11
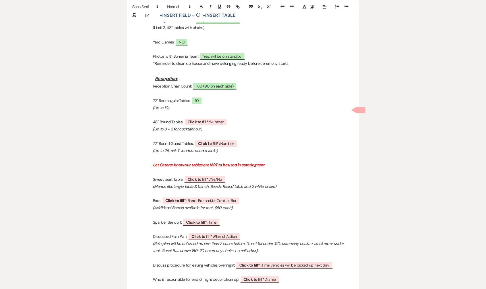
click at [218, 126] on p "(Up to 3 + 2 for cocktail hour)" at bounding box center [243, 129] width 204 height 7
drag, startPoint x: 218, startPoint y: 116, endPoint x: 155, endPoint y: 111, distance: 63.0
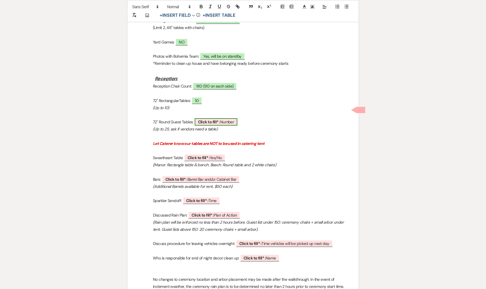
click at [229, 118] on span "Click to fill* : Number" at bounding box center [216, 121] width 43 height 7
select select "owner"
select select "Number"
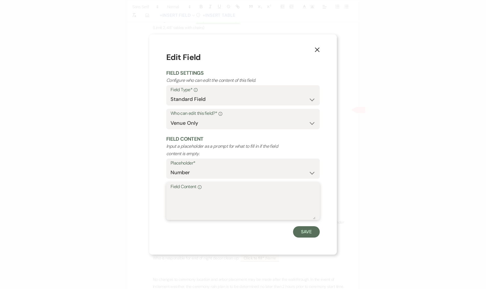
click at [258, 200] on textarea "Field Content Info" at bounding box center [243, 205] width 145 height 28
type textarea "16"
click at [310, 229] on button "Save" at bounding box center [306, 231] width 27 height 11
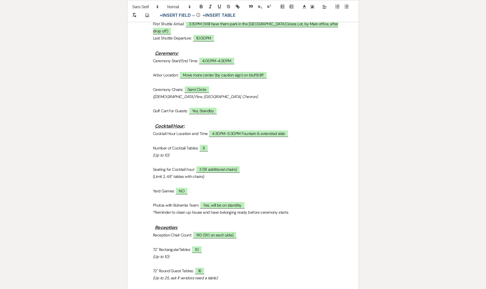
scroll to position [411, 0]
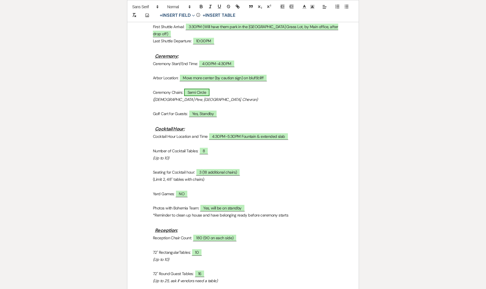
click at [206, 89] on span "Semi Circle" at bounding box center [197, 92] width 26 height 7
select select "owner"
select select "Time"
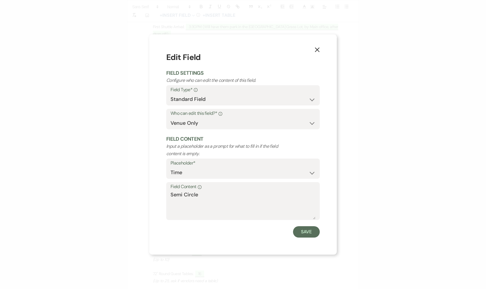
click at [170, 194] on div "Field Content Info Semi Circle" at bounding box center [243, 201] width 154 height 38
click at [173, 194] on textarea "Semi Circle" at bounding box center [243, 205] width 145 height 28
click at [172, 194] on textarea "Semi Circle" at bounding box center [243, 205] width 145 height 28
type textarea "180 (90 each side) Semi Circle"
click at [313, 230] on button "Save" at bounding box center [306, 231] width 27 height 11
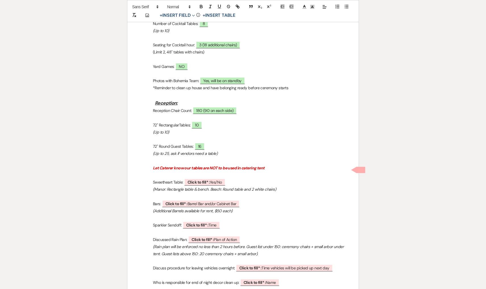
scroll to position [540, 0]
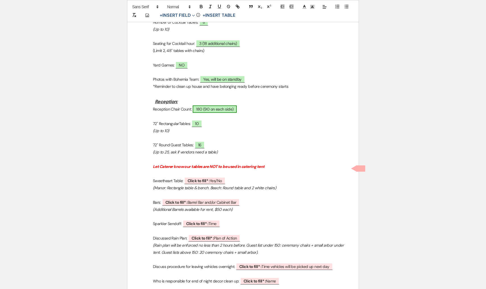
click at [224, 105] on span "180 (90 on each side)" at bounding box center [215, 108] width 44 height 7
select select "owner"
select select "Number"
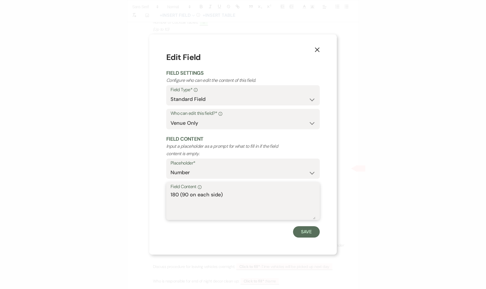
drag, startPoint x: 236, startPoint y: 199, endPoint x: 157, endPoint y: 196, distance: 79.4
click at [157, 196] on div "X Edit Field Field Settings Configure who can edit the content of this field. F…" at bounding box center [243, 144] width 188 height 220
type textarea "160"
click at [300, 236] on button "Save" at bounding box center [306, 231] width 27 height 11
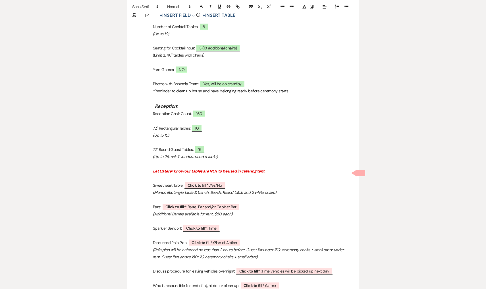
scroll to position [532, 0]
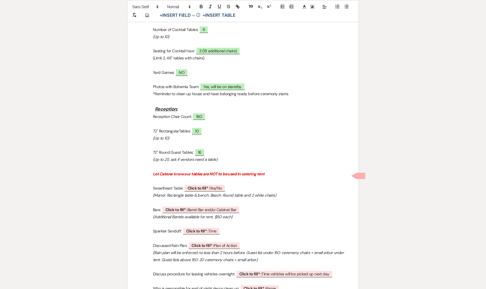
click at [169, 136] on em "(Up to 10)" at bounding box center [161, 138] width 16 height 5
click at [168, 136] on em "(Up to 10)" at bounding box center [161, 138] width 16 height 5
click at [198, 127] on span "10" at bounding box center [197, 130] width 11 height 7
select select "owner"
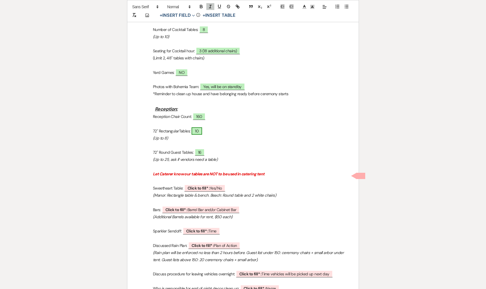
select select "Number"
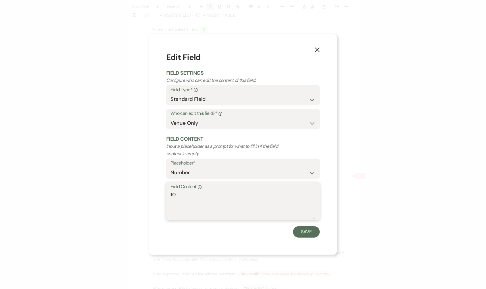
click at [208, 213] on textarea "10" at bounding box center [243, 205] width 145 height 28
type textarea "1"
type textarea "8"
click at [306, 231] on button "Save" at bounding box center [306, 231] width 27 height 11
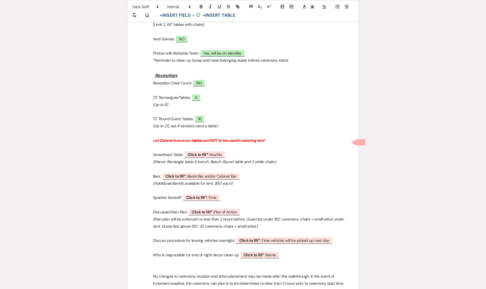
scroll to position [573, 0]
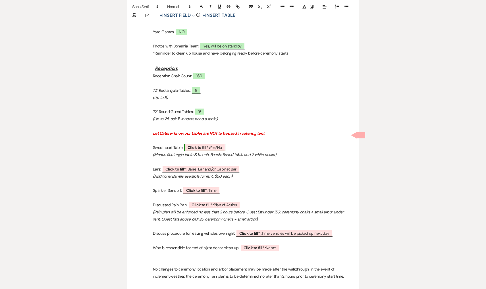
click at [221, 144] on span "Click to fill* : Yes/No" at bounding box center [204, 147] width 41 height 7
select select "owner"
select select "custom_placeholder"
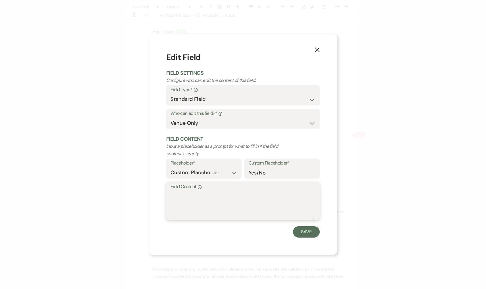
click at [217, 207] on textarea "Field Content Info" at bounding box center [243, 205] width 145 height 28
type textarea "Yes, bench and table"
click at [320, 229] on div "Save" at bounding box center [243, 231] width 154 height 11
click at [311, 229] on button "Save" at bounding box center [306, 231] width 27 height 11
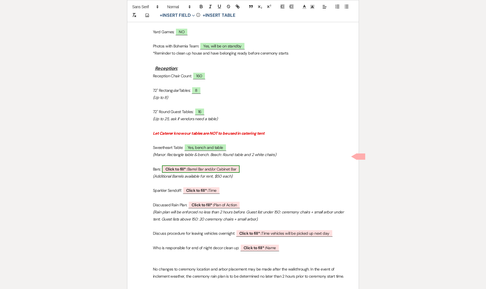
click at [227, 165] on span "Click to fill* : Barrel Bar and/or Cabinet Bar" at bounding box center [201, 168] width 78 height 7
select select "owner"
select select "custom_placeholder"
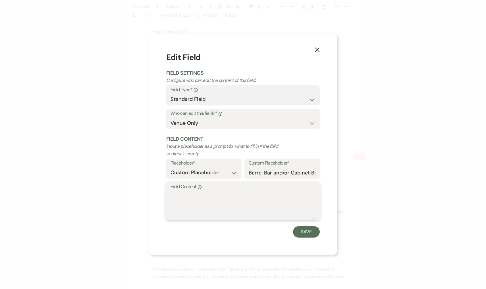
click at [239, 201] on textarea "Field Content Info" at bounding box center [243, 205] width 145 height 28
click at [172, 193] on textarea "Barrel Bar and Cabinet Bar" at bounding box center [243, 205] width 145 height 28
type textarea "Yes, Barrel Bar and Cabinet Bar"
click at [303, 231] on button "Save" at bounding box center [306, 231] width 27 height 11
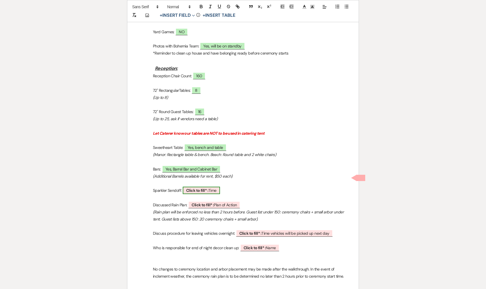
click at [216, 187] on span "Click to fill* : Time" at bounding box center [201, 190] width 37 height 7
select select "owner"
select select "Time"
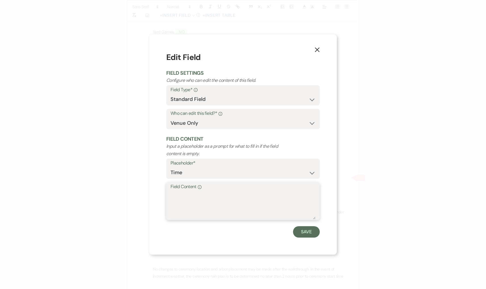
click at [229, 212] on textarea "Field Content Info" at bounding box center [243, 205] width 145 height 28
type textarea "No"
click at [317, 230] on button "Save" at bounding box center [306, 231] width 27 height 11
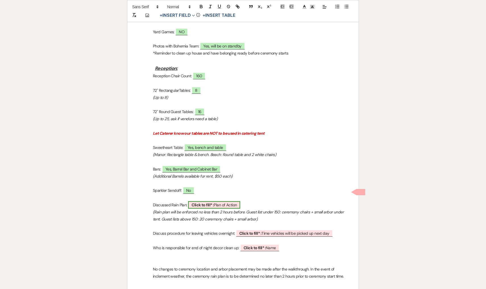
click at [228, 201] on span "Click to fill* : Plan of Action" at bounding box center [214, 204] width 52 height 7
select select "owner"
select select "custom_placeholder"
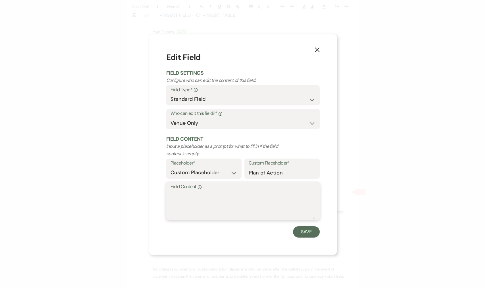
click at [230, 212] on textarea "Field Content Info" at bounding box center [243, 205] width 145 height 28
type textarea "Yes. Light rain, under Manor Ceremony. Heavy rain move to under tent"
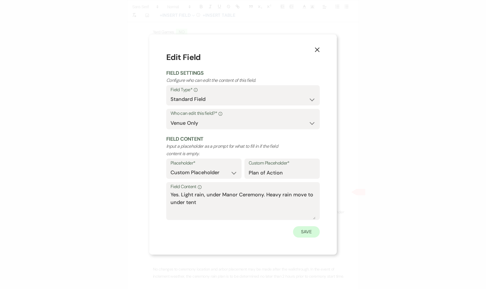
click at [307, 234] on button "Save" at bounding box center [306, 231] width 27 height 11
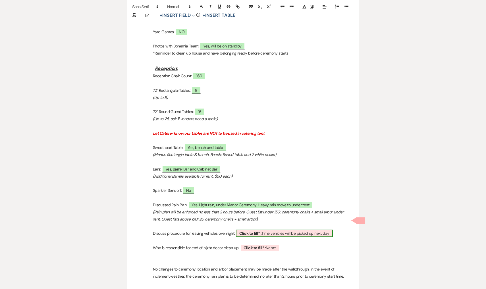
click at [301, 230] on span "Click to fill* : Time vehicles will be picked up next day" at bounding box center [284, 233] width 97 height 7
select select "owner"
select select "custom_placeholder"
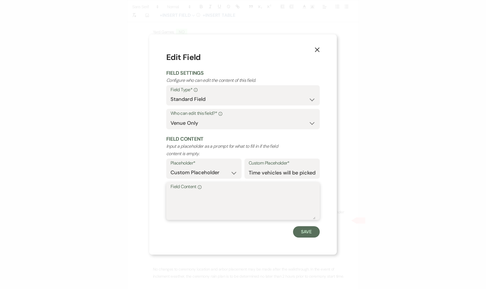
click at [280, 213] on textarea "Field Content Info" at bounding box center [243, 205] width 145 height 28
type textarea "T"
type textarea "Yes, vehicles will be picked up between 10am-11am next day"
click at [306, 233] on button "Save" at bounding box center [306, 231] width 27 height 11
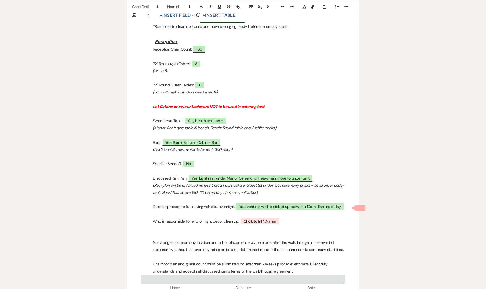
scroll to position [611, 0]
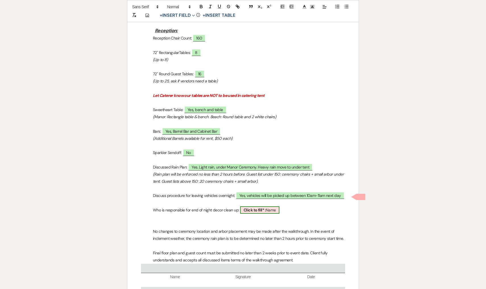
click at [270, 206] on span "Click to fill* : Name" at bounding box center [259, 209] width 39 height 7
select select "owner"
select select "Name"
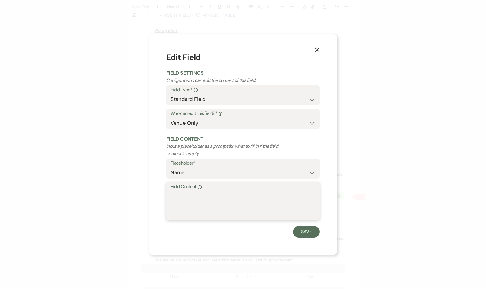
click at [252, 208] on textarea "Field Content Info" at bounding box center [243, 205] width 145 height 28
type textarea "Planner"
click at [311, 226] on button "Save" at bounding box center [306, 231] width 27 height 11
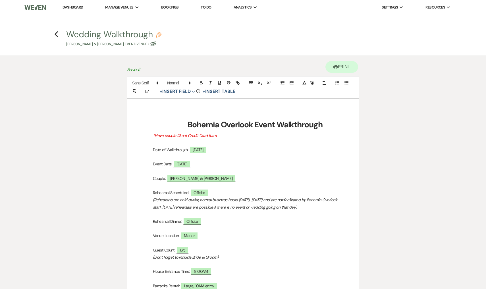
scroll to position [0, 0]
click at [55, 33] on icon "Previous" at bounding box center [56, 34] width 4 height 7
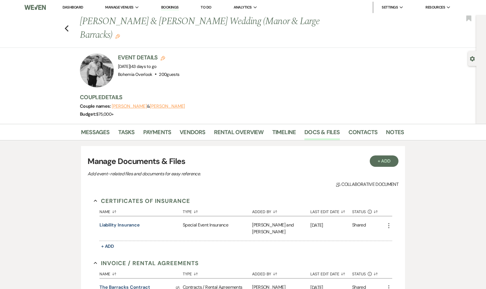
click at [67, 22] on div "Previous [PERSON_NAME] & [PERSON_NAME] Wedding (Manor & Large Barracks) Edit Bo…" at bounding box center [236, 31] width 479 height 33
click at [97, 128] on link "Messages" at bounding box center [95, 134] width 29 height 13
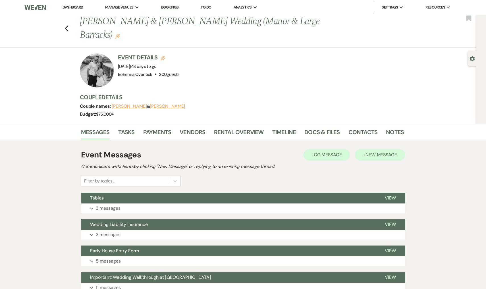
click at [397, 152] on span "New Message" at bounding box center [382, 155] width 32 height 6
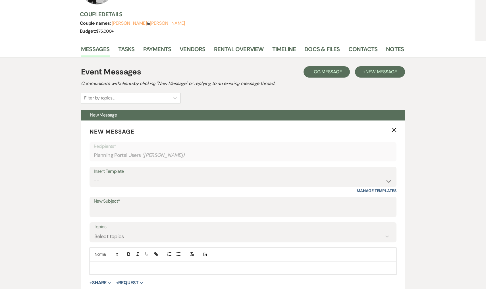
scroll to position [115, 0]
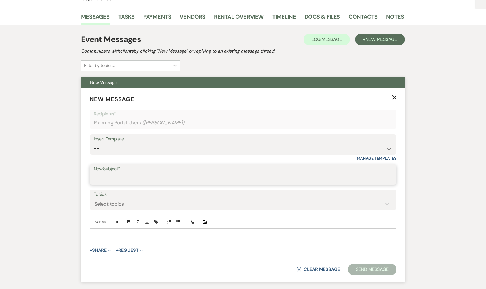
click at [226, 175] on input "New Subject*" at bounding box center [243, 178] width 299 height 11
type input "Walkthrough Follow Up"
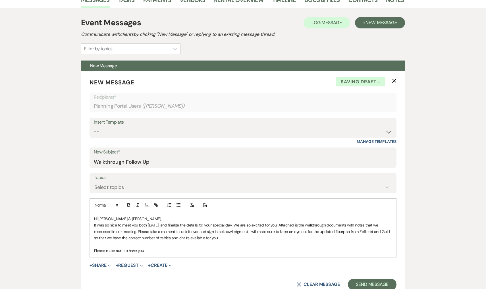
scroll to position [98, 0]
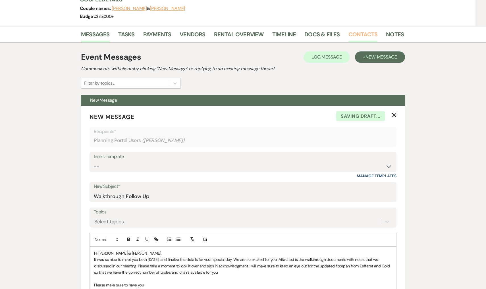
click at [365, 34] on link "Contacts" at bounding box center [363, 36] width 29 height 13
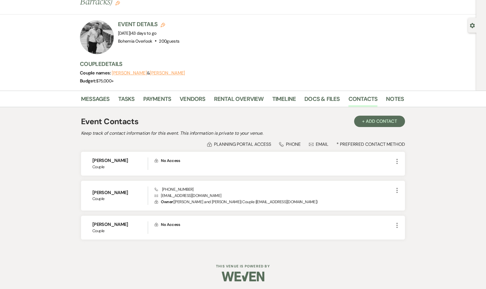
scroll to position [33, 0]
click at [96, 103] on link "Messages" at bounding box center [95, 101] width 29 height 13
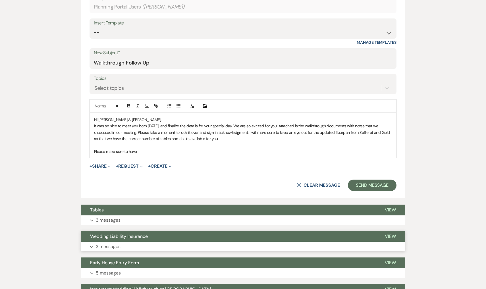
scroll to position [231, 0]
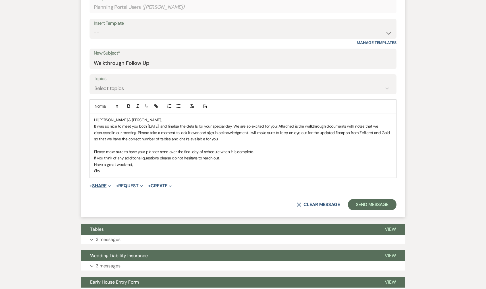
click at [101, 185] on button "+ Share Expand" at bounding box center [100, 186] width 21 height 5
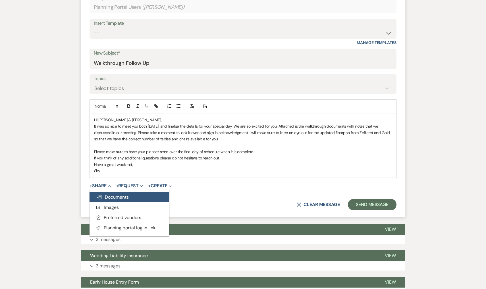
click at [129, 198] on button "Doc Upload Documents" at bounding box center [130, 197] width 80 height 10
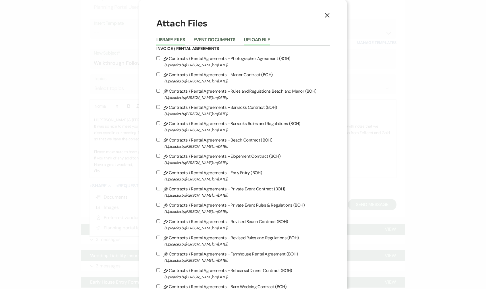
click at [252, 39] on button "Upload File" at bounding box center [257, 42] width 26 height 8
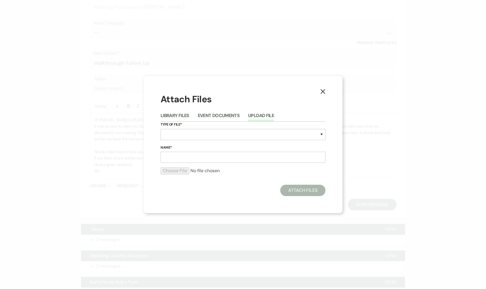
click at [230, 112] on div "Library Files Event Documents Upload File" at bounding box center [243, 116] width 165 height 12
click at [232, 118] on button "Event Documents" at bounding box center [219, 117] width 42 height 8
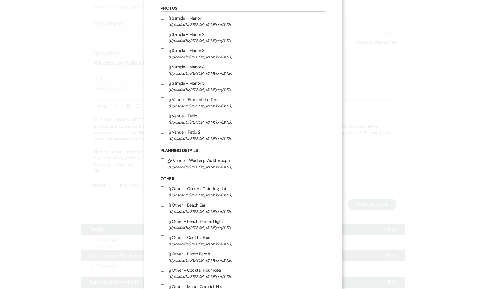
scroll to position [241, 0]
click at [163, 161] on input "Pencil Venue - Wedding Walkthrough (Uploaded by [PERSON_NAME] on [DATE] )" at bounding box center [163, 159] width 4 height 4
checkbox input "true"
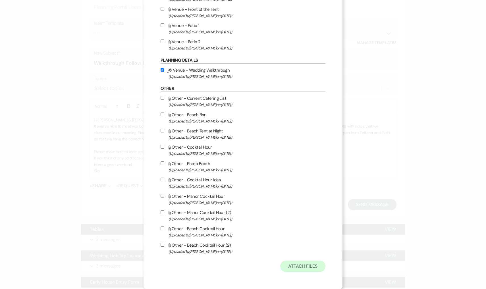
scroll to position [343, 0]
click at [298, 268] on button "Attach Files" at bounding box center [302, 266] width 45 height 11
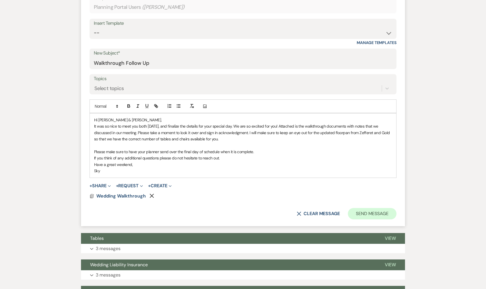
click at [387, 208] on button "Send Message" at bounding box center [372, 213] width 49 height 11
